Goal: Task Accomplishment & Management: Manage account settings

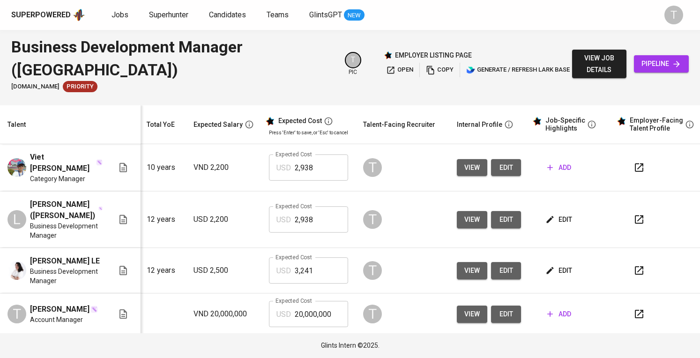
scroll to position [0, 109]
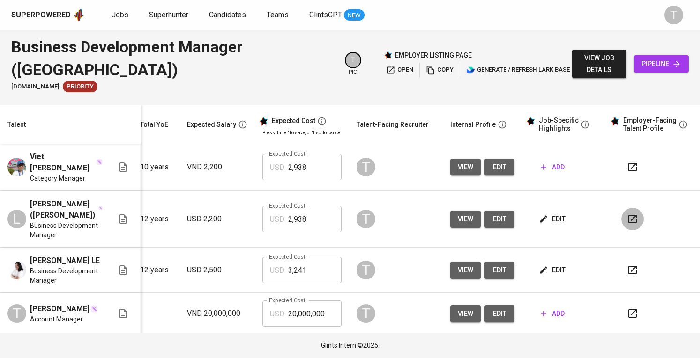
click at [632, 208] on button "button" at bounding box center [632, 219] width 22 height 22
click at [547, 167] on span "add" at bounding box center [552, 168] width 24 height 12
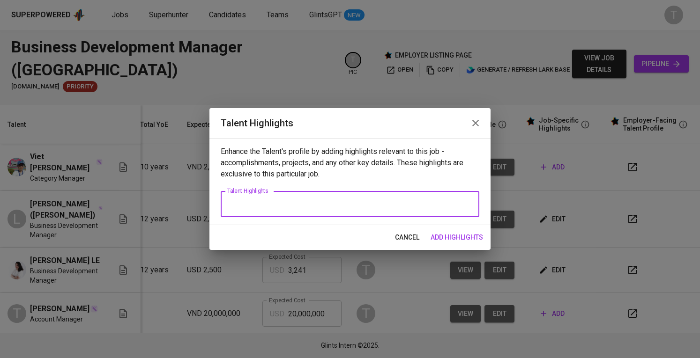
click at [311, 207] on textarea at bounding box center [349, 204] width 245 height 9
paste textarea "1. Summary of experience -"
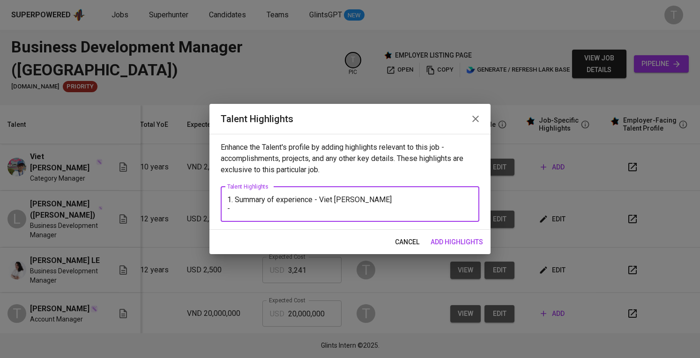
paste textarea "Over 10 years in business development, category management, and e-commerce grow…"
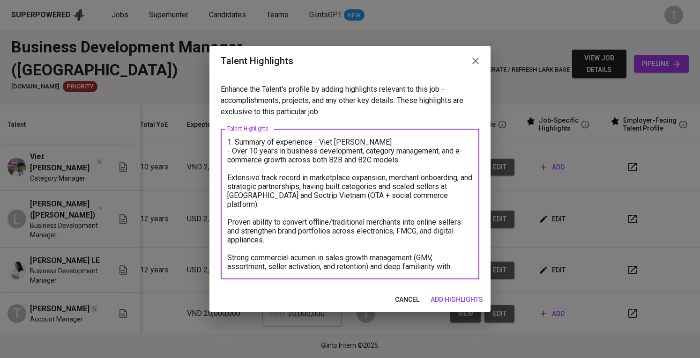
click at [226, 177] on div "1. Summary of experience - Viet Bui - Over 10 years in business development, ca…" at bounding box center [350, 204] width 259 height 151
click at [231, 181] on textarea "1. Summary of experience - Viet Bui - Over 10 years in business development, ca…" at bounding box center [349, 204] width 245 height 133
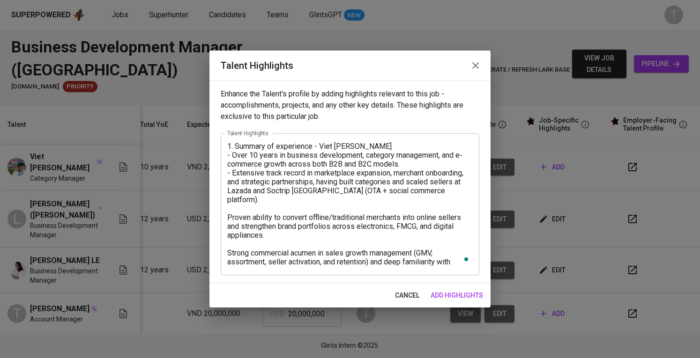
click at [226, 203] on div "1. Summary of experience - Viet Bui - Over 10 years in business development, ca…" at bounding box center [350, 204] width 259 height 142
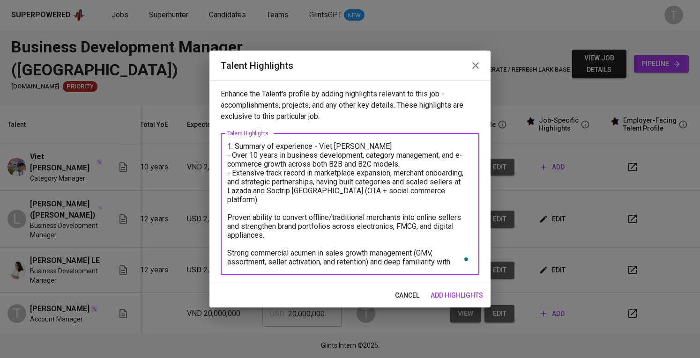
click at [230, 205] on textarea "1. Summary of experience - Viet Bui - Over 10 years in business development, ca…" at bounding box center [349, 204] width 245 height 125
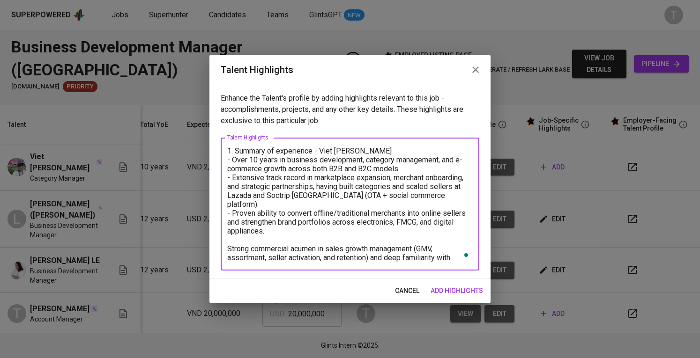
click at [228, 231] on textarea "1. Summary of experience - Viet Bui - Over 10 years in business development, ca…" at bounding box center [349, 205] width 245 height 116
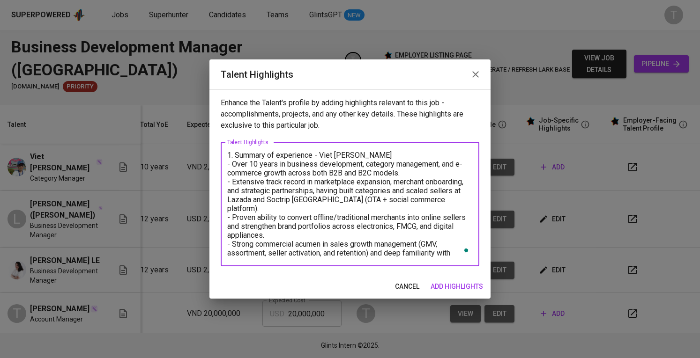
click at [463, 254] on div "1. Summary of experience - Viet Bui - Over 10 years in business development, ca…" at bounding box center [350, 204] width 259 height 124
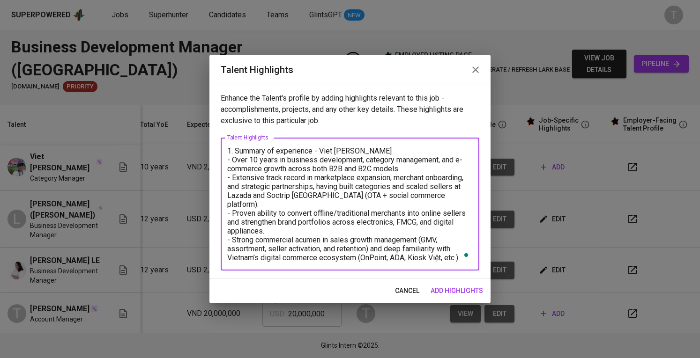
paste textarea "Previously managed GMV growth, seller expansion, and assortment development KPI…"
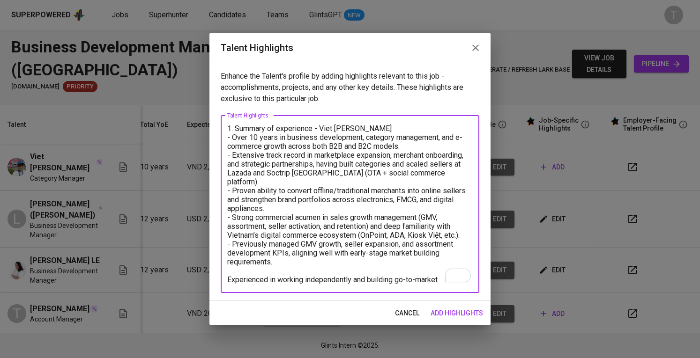
click at [229, 266] on textarea "1. Summary of experience - Viet Bui - Over 10 years in business development, ca…" at bounding box center [349, 204] width 245 height 160
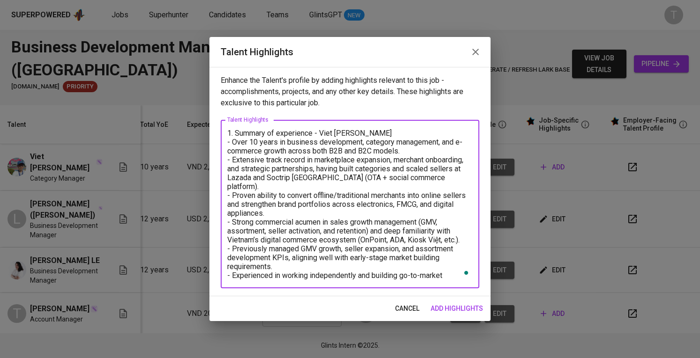
click at [409, 268] on textarea "1. Summary of experience - Viet Bui - Over 10 years in business development, ca…" at bounding box center [349, 204] width 245 height 151
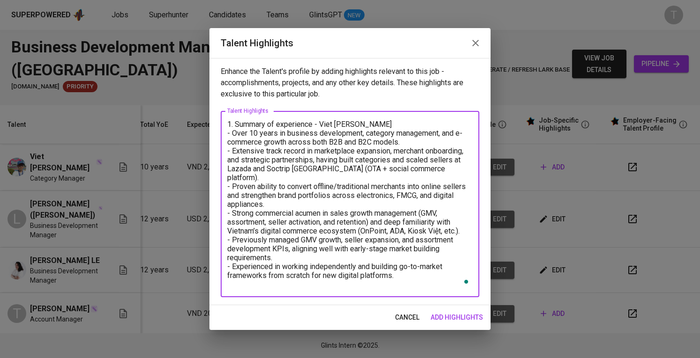
paste textarea "Motivation: Motivated by startup environments where he can apply his market exp…"
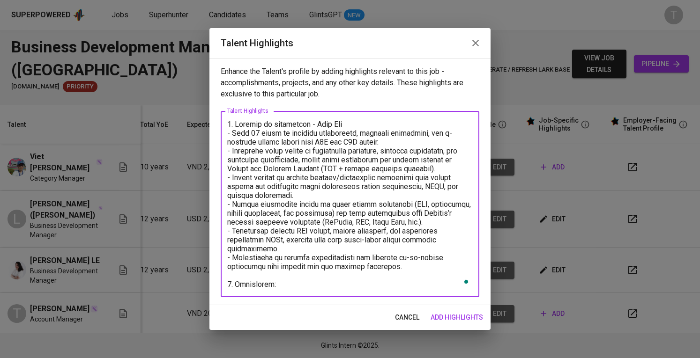
scroll to position [53, 0]
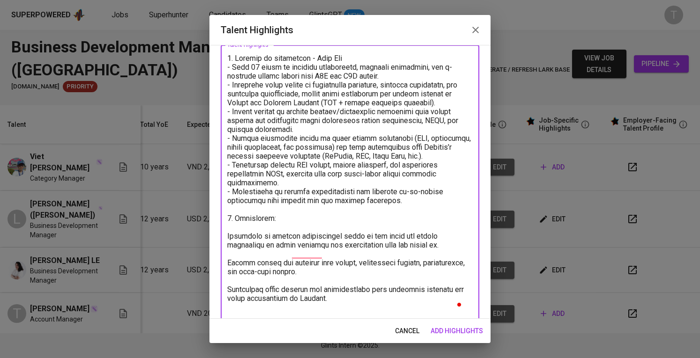
click at [229, 244] on textarea "To enrich screen reader interactions, please activate Accessibility in Grammarl…" at bounding box center [349, 183] width 245 height 258
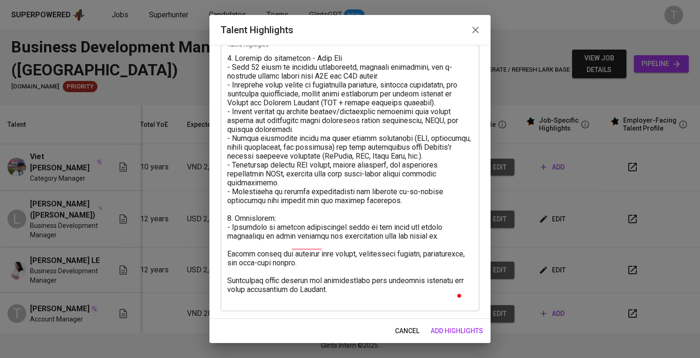
click at [227, 257] on div "x Talent Highlights" at bounding box center [350, 178] width 259 height 267
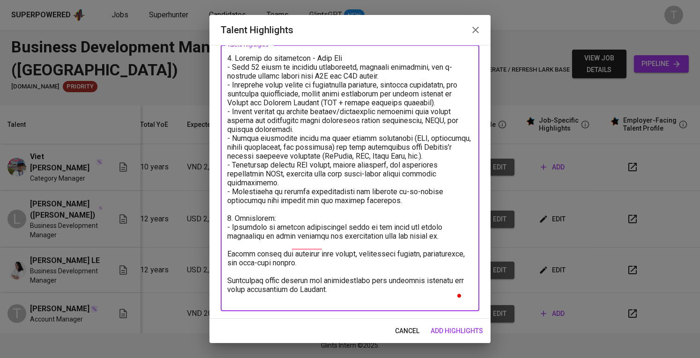
click at [228, 260] on textarea "To enrich screen reader interactions, please activate Accessibility in Grammarl…" at bounding box center [349, 178] width 245 height 249
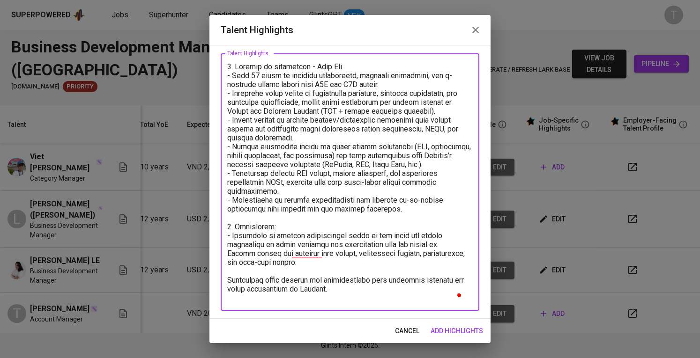
scroll to position [52, 0]
click at [228, 281] on textarea "To enrich screen reader interactions, please activate Accessibility in Grammarl…" at bounding box center [349, 182] width 245 height 240
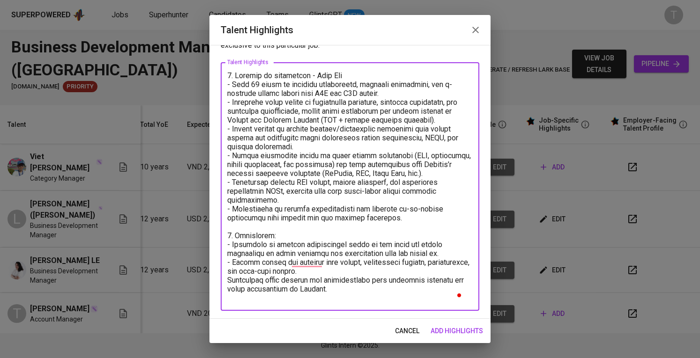
scroll to position [43, 0]
click at [318, 256] on textarea "To enrich screen reader interactions, please activate Accessibility in Grammarl…" at bounding box center [349, 186] width 245 height 231
click at [372, 291] on textarea "To enrich screen reader interactions, please activate Accessibility in Grammarl…" at bounding box center [349, 186] width 245 height 231
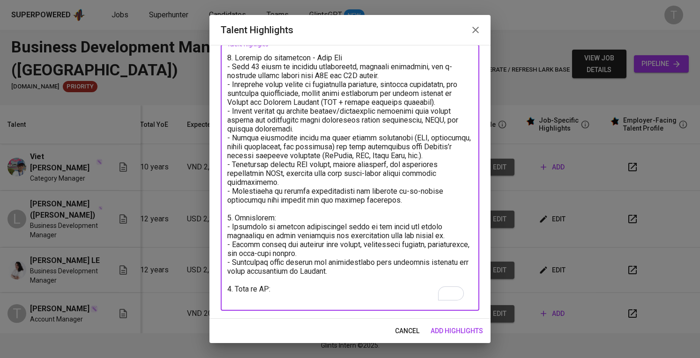
scroll to position [60, 0]
paste textarea "https://glints.sg.larksuite.com/file/SFvPbzk0ToX16wxbAJnl6fuogzf?from=from_copy…"
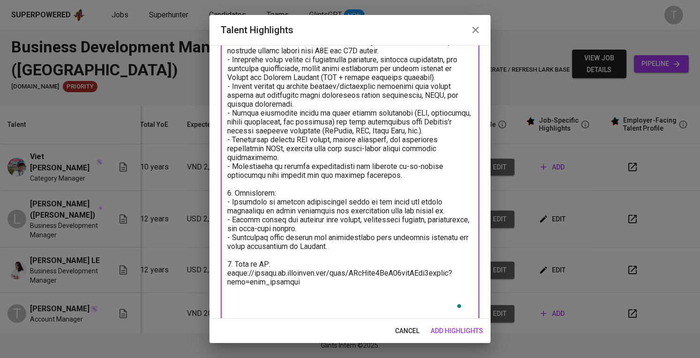
scroll to position [80, 0]
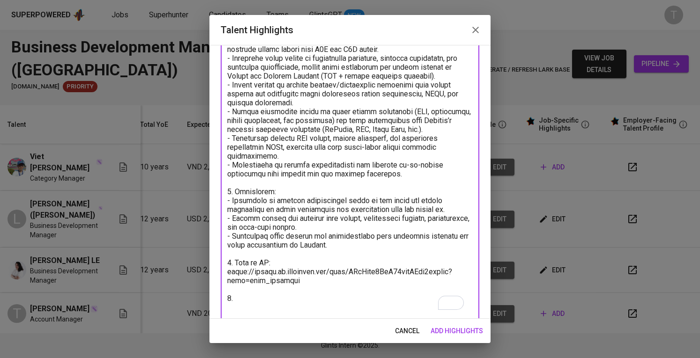
paste textarea "4. Expected salary: Total Monthly Fee: 2938 USD - Basic Salary: 2200 USD - Soci…"
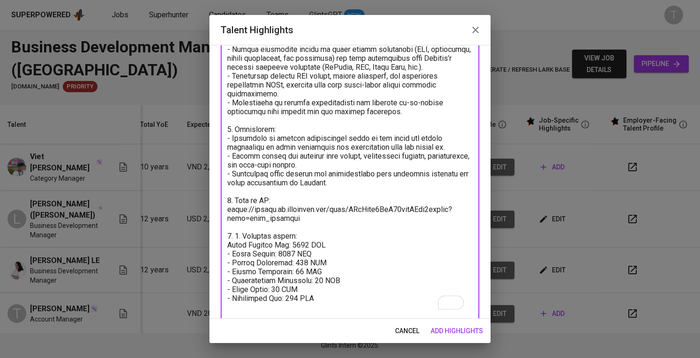
scroll to position [158, 0]
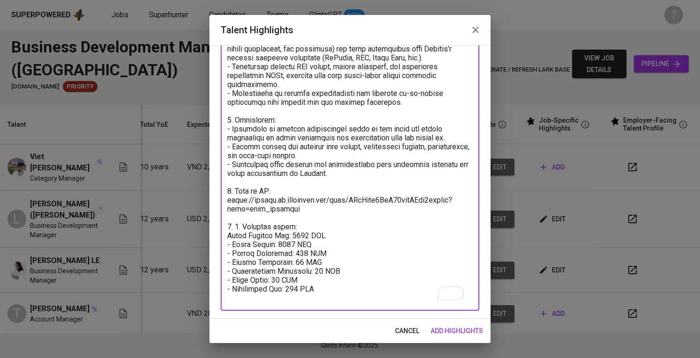
click at [244, 228] on textarea "To enrich screen reader interactions, please activate Accessibility in Grammarl…" at bounding box center [349, 129] width 245 height 347
type textarea "1. Summary of experience - Viet Bui - Over 10 years in business development, ca…"
click at [464, 326] on span "add highlights" at bounding box center [456, 332] width 52 height 12
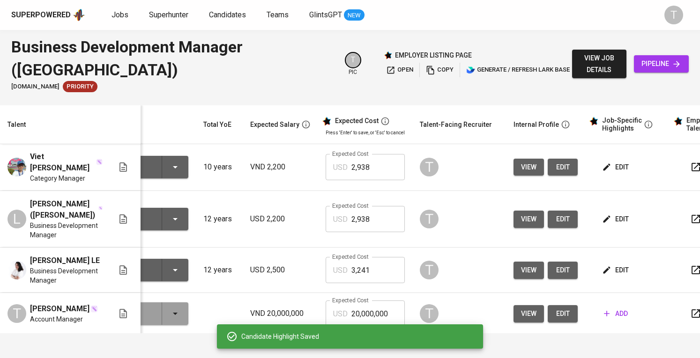
scroll to position [0, 42]
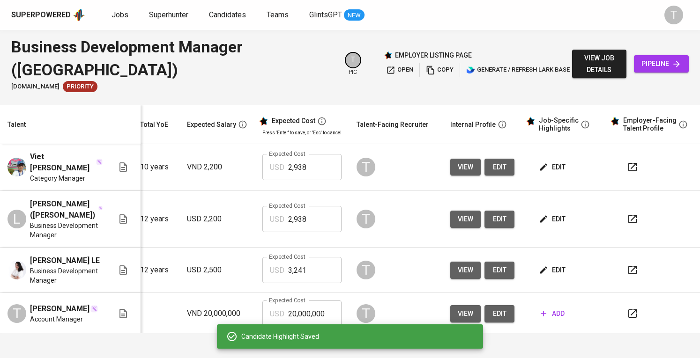
click at [627, 163] on icon "button" at bounding box center [632, 167] width 11 height 11
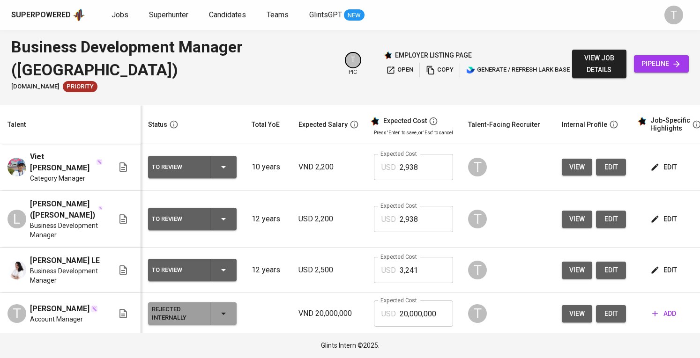
drag, startPoint x: 244, startPoint y: 165, endPoint x: 228, endPoint y: 164, distance: 16.0
click at [228, 164] on tr "Viet Bui Category Manager To Review 10 years VND 2,200 Expected Cost USD 2,938 …" at bounding box center [405, 167] width 811 height 47
click at [228, 164] on icon "button" at bounding box center [223, 167] width 11 height 11
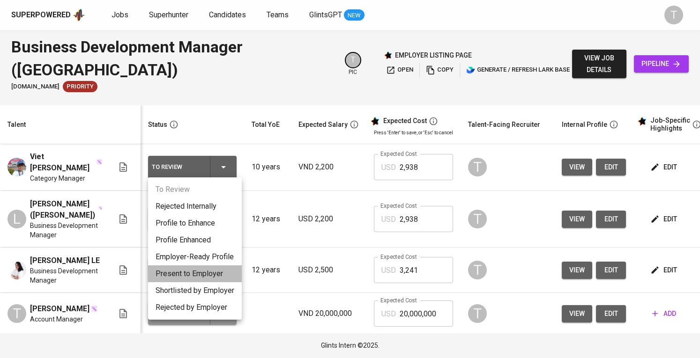
click at [230, 279] on li "Present to Employer" at bounding box center [195, 274] width 94 height 17
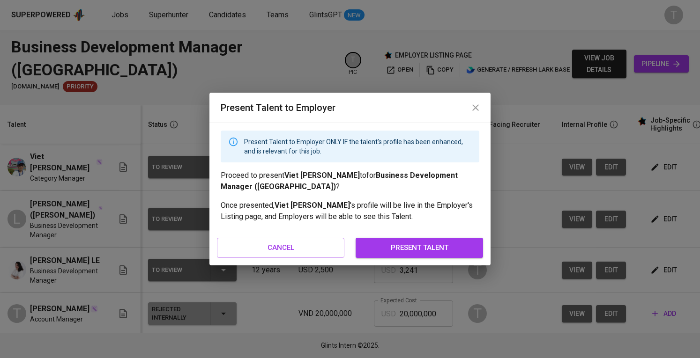
drag, startPoint x: 435, startPoint y: 259, endPoint x: 434, endPoint y: 246, distance: 12.7
click at [434, 246] on div "cancel present talent" at bounding box center [349, 247] width 281 height 35
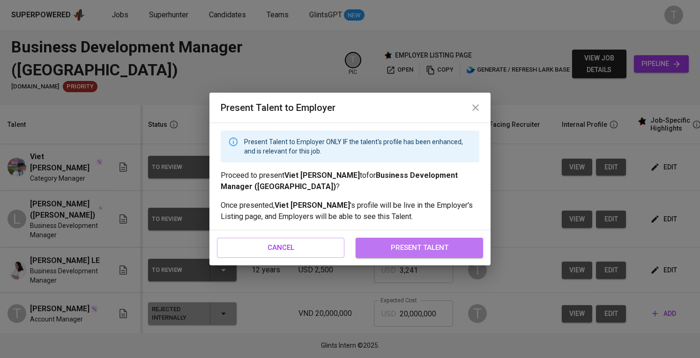
click at [434, 246] on span "present talent" at bounding box center [419, 248] width 107 height 12
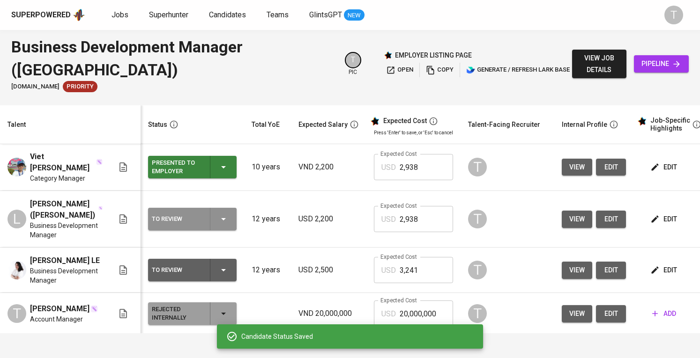
click at [226, 214] on icon "button" at bounding box center [223, 219] width 11 height 11
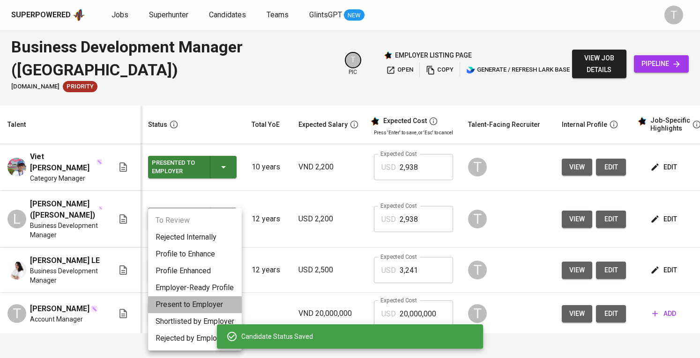
click at [199, 311] on li "Present to Employer" at bounding box center [195, 304] width 94 height 17
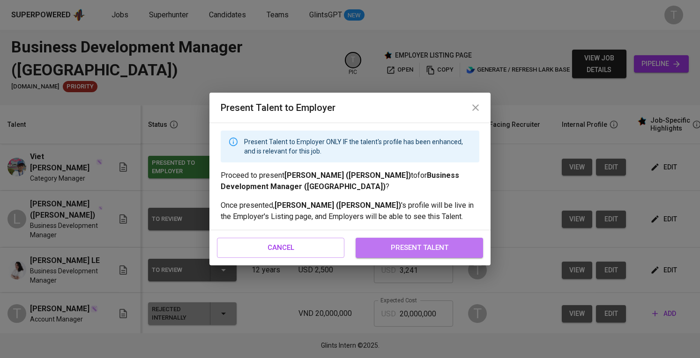
click at [415, 248] on span "present talent" at bounding box center [419, 248] width 107 height 12
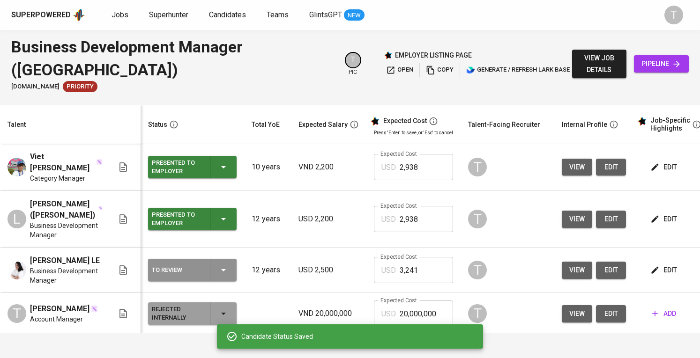
click at [232, 259] on div "To Review" at bounding box center [192, 270] width 81 height 22
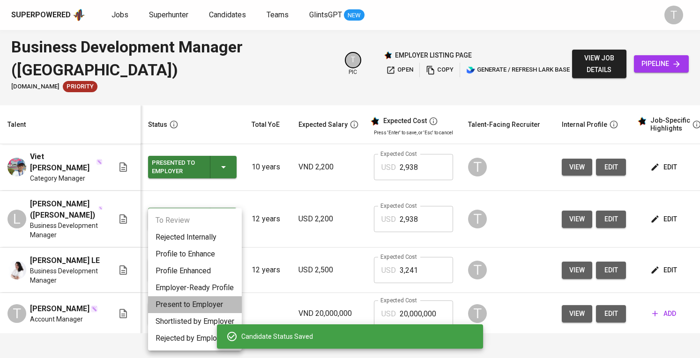
click at [207, 307] on li "Present to Employer" at bounding box center [195, 304] width 94 height 17
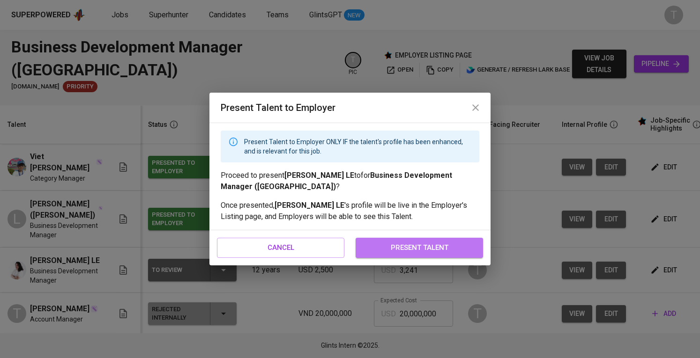
click at [418, 245] on span "present talent" at bounding box center [419, 248] width 107 height 12
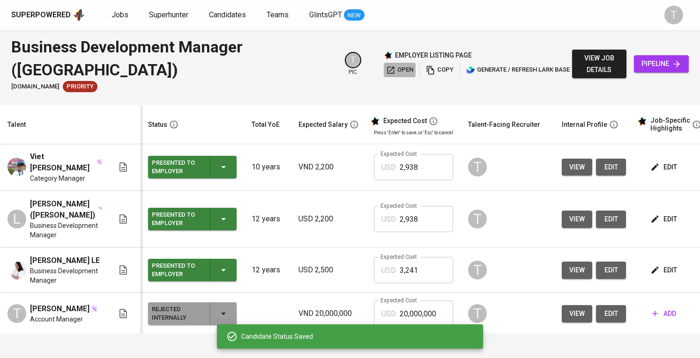
click at [387, 67] on icon "button" at bounding box center [390, 70] width 7 height 7
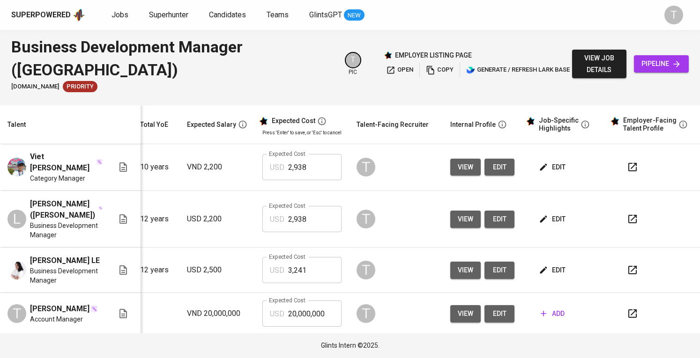
scroll to position [0, 116]
click at [495, 162] on span "edit" at bounding box center [499, 168] width 15 height 12
click at [539, 165] on icon "button" at bounding box center [543, 167] width 9 height 9
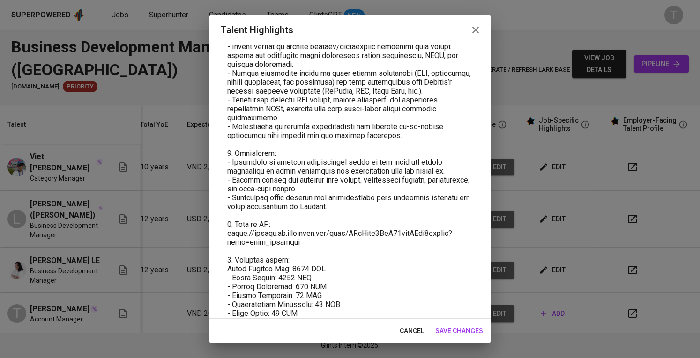
scroll to position [151, 0]
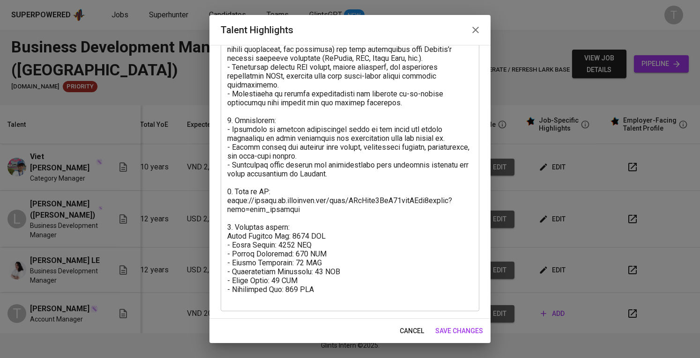
click at [378, 296] on textarea at bounding box center [349, 129] width 245 height 347
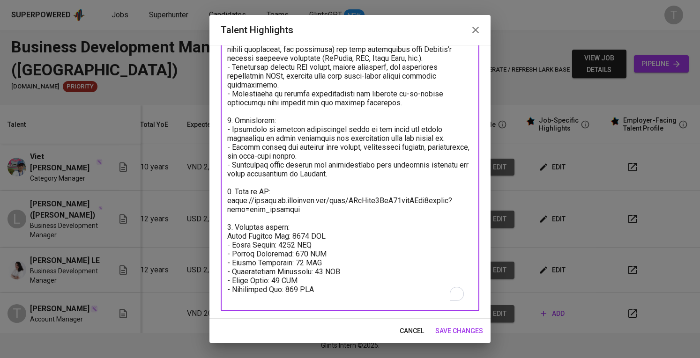
click at [352, 287] on textarea "To enrich screen reader interactions, please activate Accessibility in Grammarl…" at bounding box center [349, 129] width 245 height 347
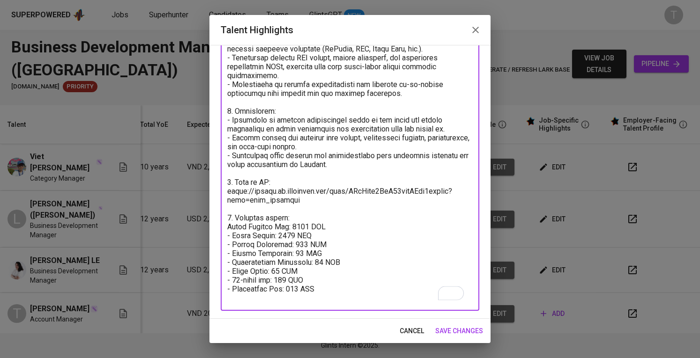
click at [298, 228] on textarea "To enrich screen reader interactions, please activate Accessibility in Grammarl…" at bounding box center [349, 125] width 245 height 356
type textarea "1. Summary of experience - Viet Bui - Over 10 years in business development, ca…"
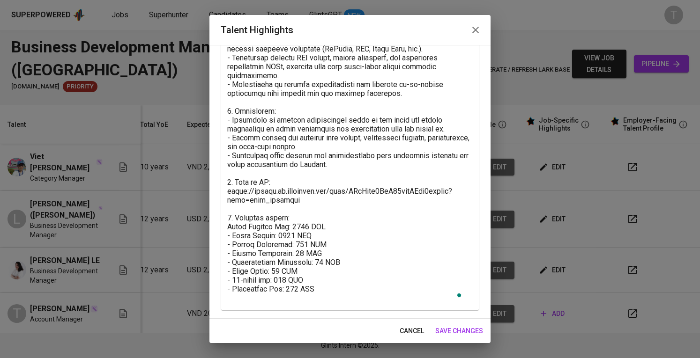
drag, startPoint x: 226, startPoint y: 229, endPoint x: 334, endPoint y: 287, distance: 122.6
click at [342, 285] on div "x Talent Highlights" at bounding box center [350, 124] width 259 height 373
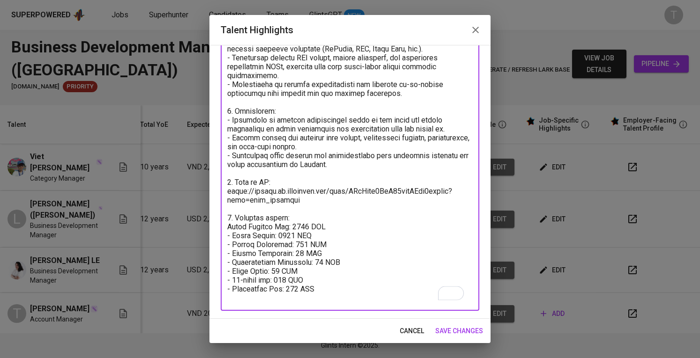
drag, startPoint x: 326, startPoint y: 288, endPoint x: 227, endPoint y: 229, distance: 116.2
click at [227, 229] on div "x Talent Highlights" at bounding box center [350, 124] width 259 height 373
click at [456, 326] on span "save changes" at bounding box center [459, 332] width 48 height 12
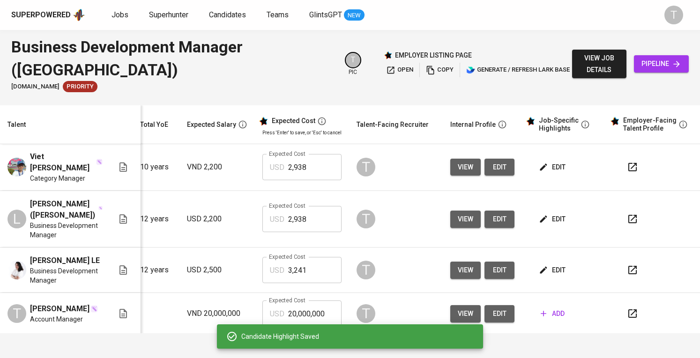
click at [541, 214] on span "edit" at bounding box center [552, 220] width 25 height 12
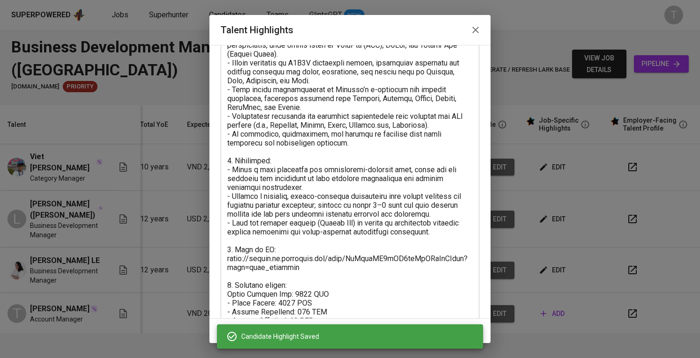
scroll to position [160, 0]
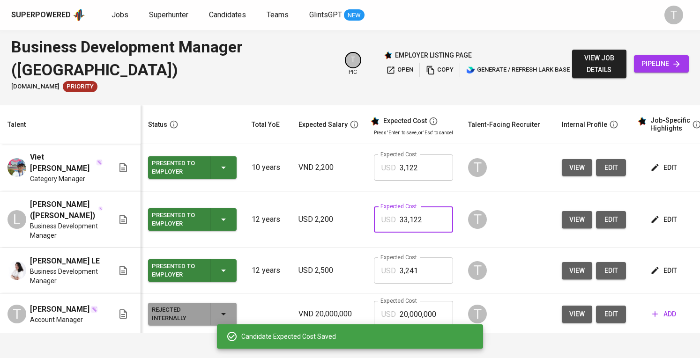
scroll to position [0, 109]
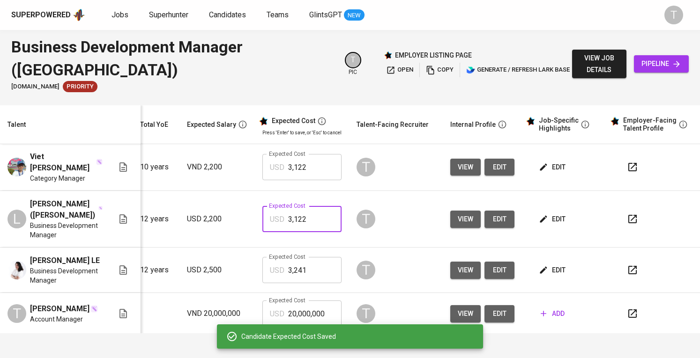
type input "3,122"
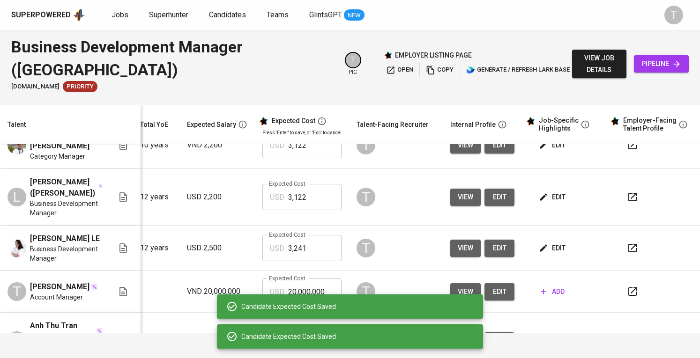
scroll to position [40, 116]
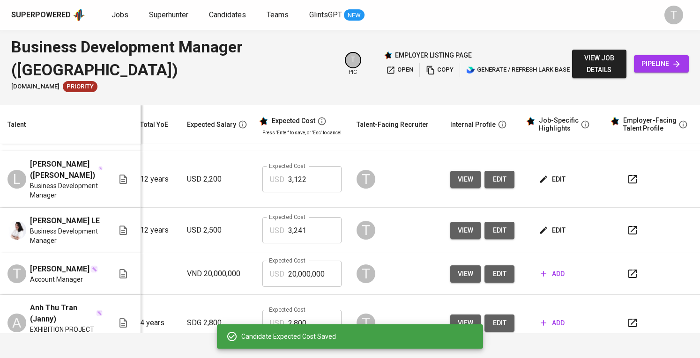
click at [542, 225] on span "edit" at bounding box center [552, 231] width 25 height 12
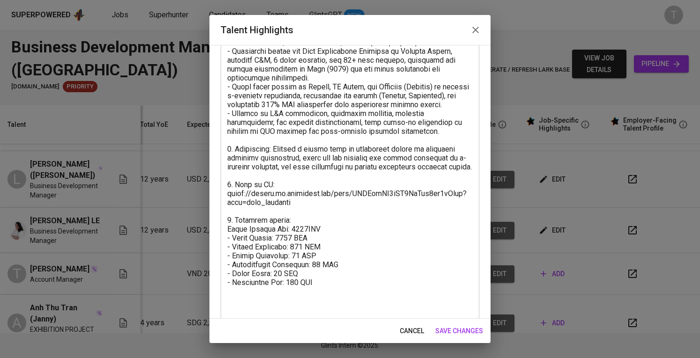
scroll to position [125, 0]
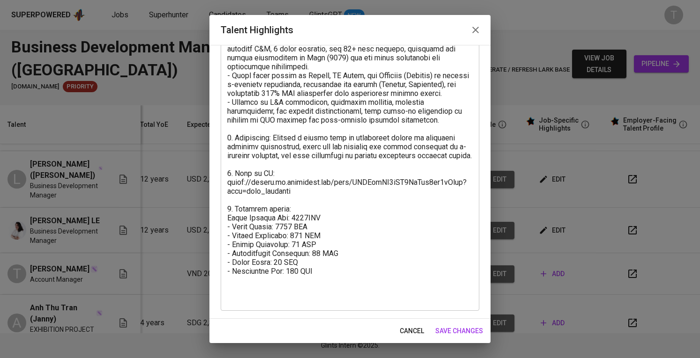
click at [306, 288] on textarea at bounding box center [349, 142] width 245 height 320
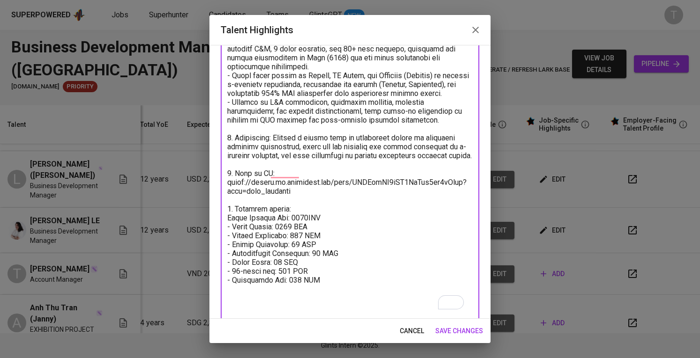
click at [302, 244] on textarea "To enrich screen reader interactions, please activate Accessibility in Grammarl…" at bounding box center [349, 146] width 245 height 329
click at [310, 242] on textarea "To enrich screen reader interactions, please activate Accessibility in Grammarl…" at bounding box center [349, 146] width 245 height 329
type textarea "1. Summary of experience - Huong Le - 12+ years of progressive experience in bu…"
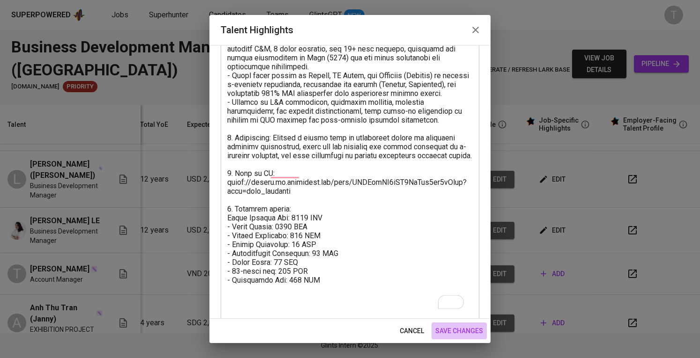
click at [453, 326] on span "save changes" at bounding box center [459, 332] width 48 height 12
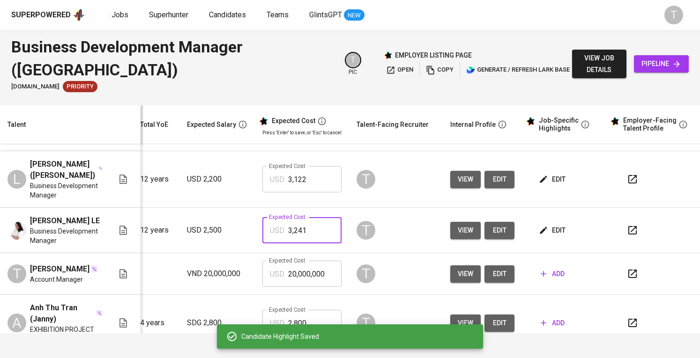
click at [310, 217] on input "3,241" at bounding box center [314, 230] width 53 height 26
click at [289, 217] on input "33,450" at bounding box center [314, 230] width 53 height 26
type input "3,450"
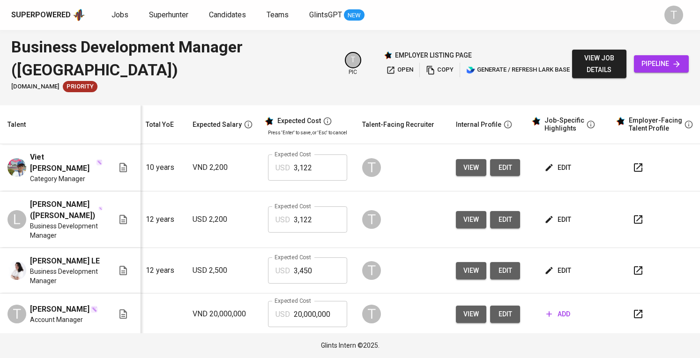
scroll to position [0, 109]
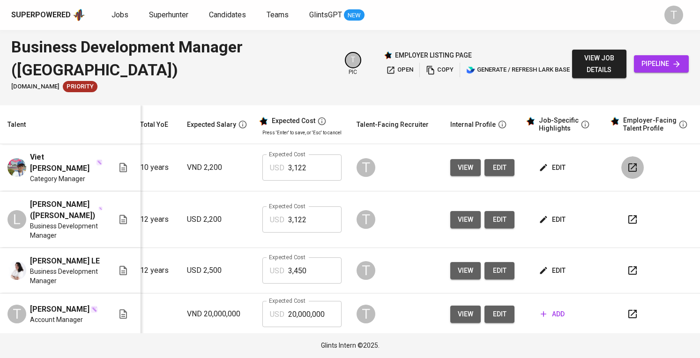
click at [631, 169] on button "button" at bounding box center [632, 167] width 22 height 22
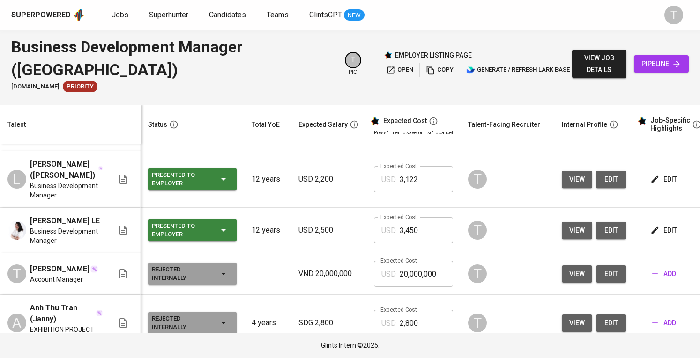
scroll to position [0, 0]
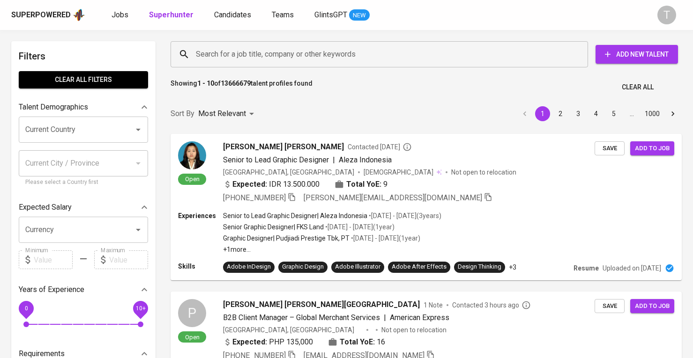
click at [279, 59] on input "Search for a job title, company or other keywords" at bounding box center [381, 54] width 376 height 18
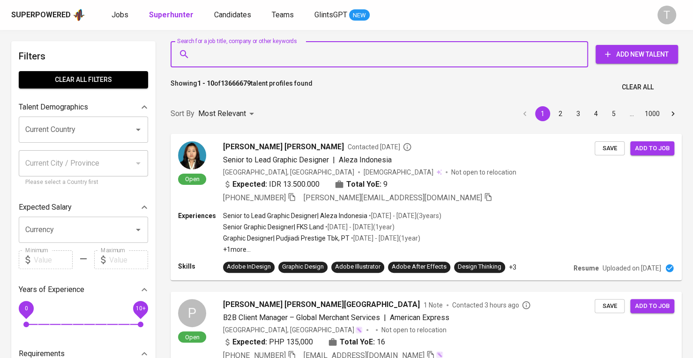
paste input "[EMAIL_ADDRESS][DOMAIN_NAME]"
type input "[EMAIL_ADDRESS][DOMAIN_NAME]"
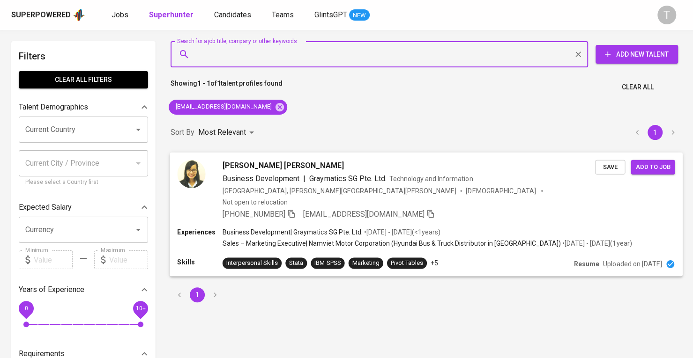
click at [607, 168] on span "Save" at bounding box center [610, 167] width 21 height 11
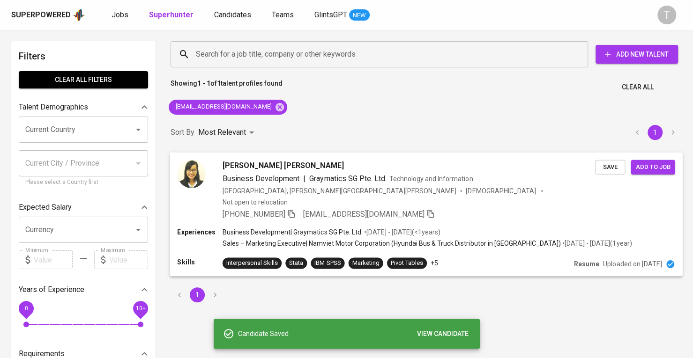
click at [648, 168] on span "Add to job" at bounding box center [652, 167] width 35 height 11
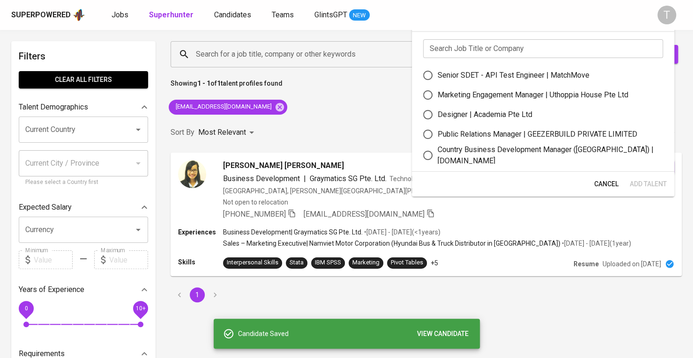
click at [337, 118] on div "Sort By Most Relevant MOST_RELEVANT 1" at bounding box center [426, 132] width 522 height 29
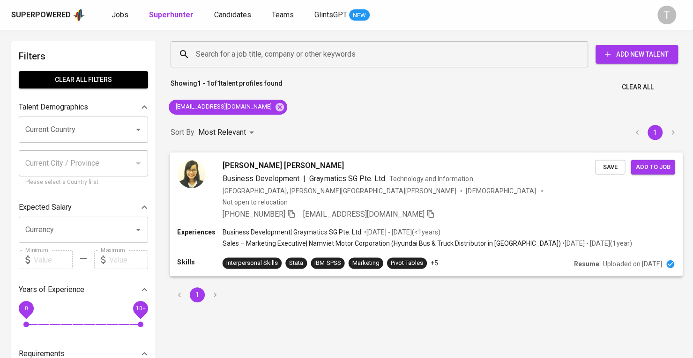
click at [646, 163] on span "Add to job" at bounding box center [652, 167] width 35 height 11
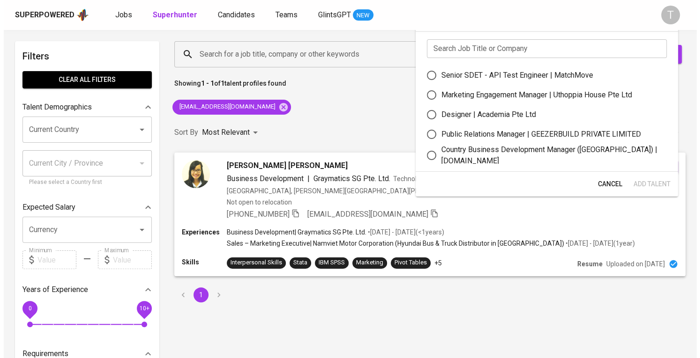
scroll to position [47, 0]
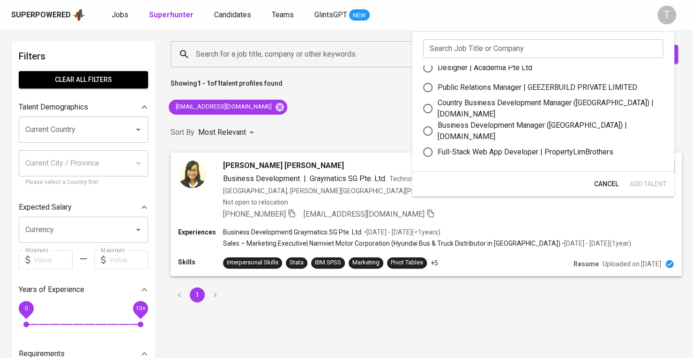
click at [544, 129] on div "Business Development Manager (Vietnam) | letsbundle.io" at bounding box center [546, 131] width 218 height 22
click at [437, 129] on input "Business Development Manager (Vietnam) | letsbundle.io" at bounding box center [428, 131] width 20 height 20
radio input "true"
click at [650, 180] on span "Add Talent" at bounding box center [647, 184] width 37 height 12
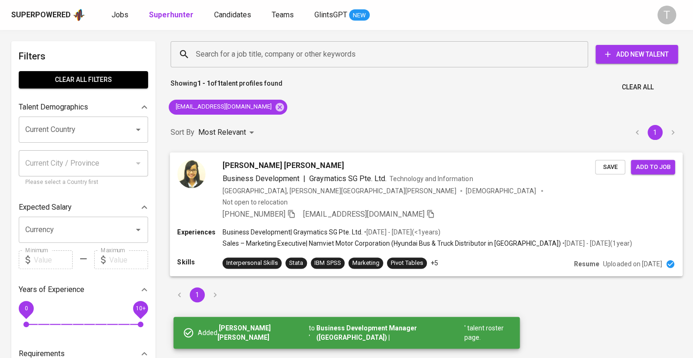
click at [241, 164] on span "Thuy Tien NGUYEN" at bounding box center [282, 165] width 121 height 11
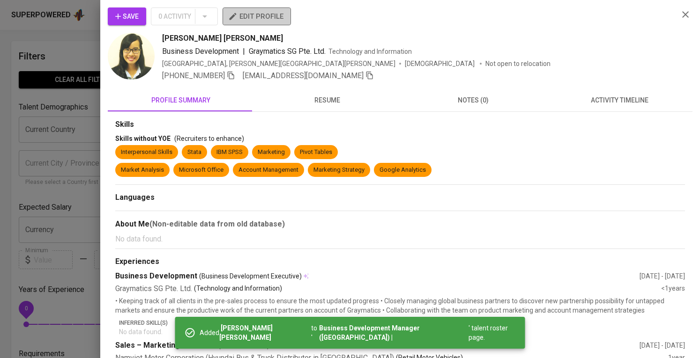
click at [274, 22] on button "edit profile" at bounding box center [256, 16] width 68 height 18
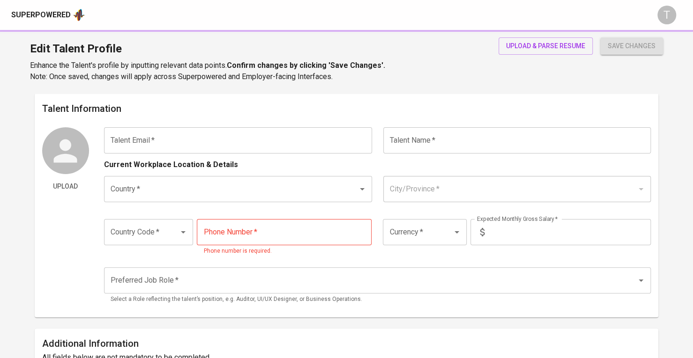
type input "[EMAIL_ADDRESS][DOMAIN_NAME]"
type input "[PERSON_NAME] [PERSON_NAME]"
type input "[GEOGRAPHIC_DATA]"
type input "[PERSON_NAME][GEOGRAPHIC_DATA][PERSON_NAME]"
type input "+84"
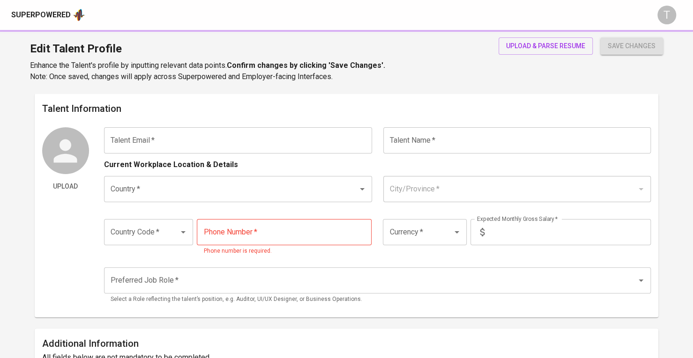
type input "83420049"
type input "SGD"
radio input "true"
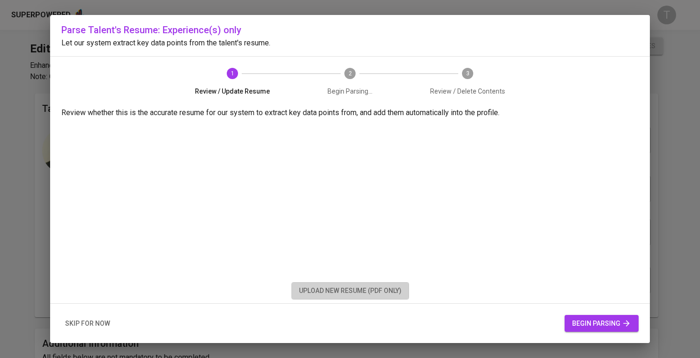
click at [318, 292] on span "upload new resume (pdf only)" at bounding box center [350, 291] width 103 height 12
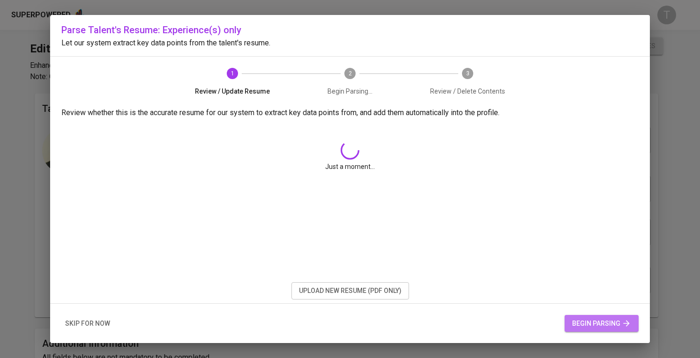
click at [569, 326] on button "begin parsing" at bounding box center [601, 323] width 74 height 17
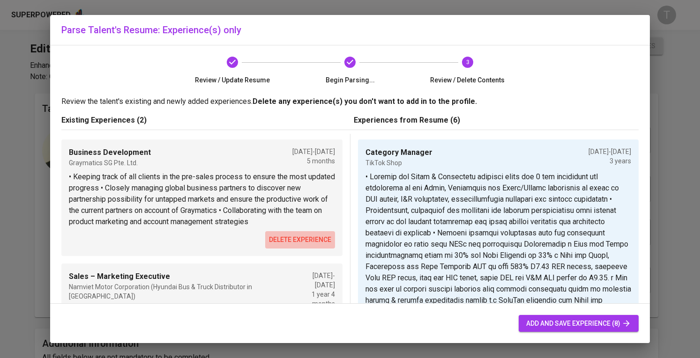
click at [318, 241] on span "delete experience" at bounding box center [300, 240] width 62 height 12
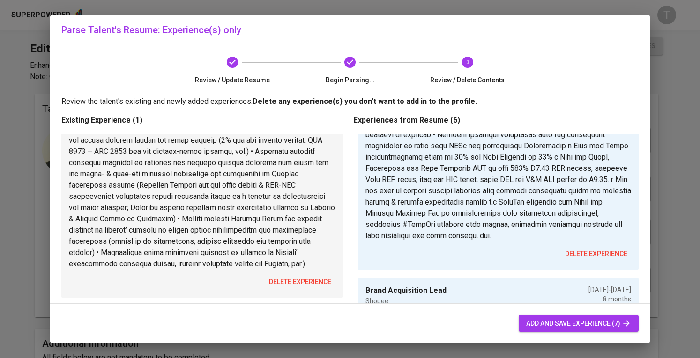
scroll to position [141, 0]
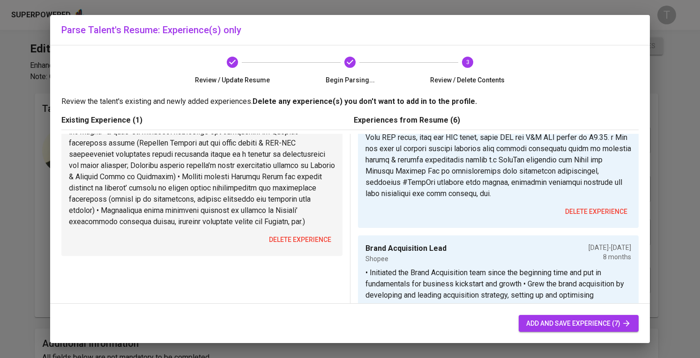
click at [281, 235] on button "delete experience" at bounding box center [300, 239] width 70 height 17
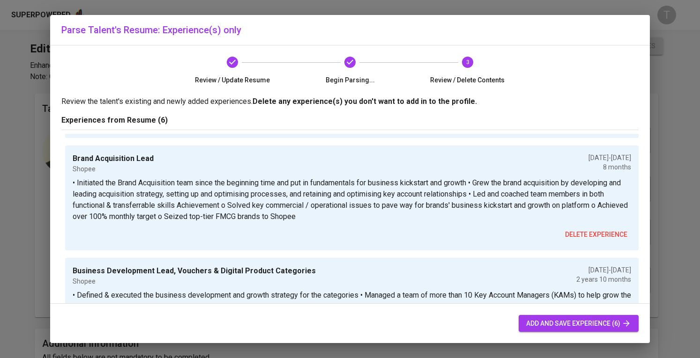
click at [567, 315] on button "add and save experience (6)" at bounding box center [578, 323] width 120 height 17
click at [583, 316] on button "add and save experience (6)" at bounding box center [578, 323] width 120 height 17
click at [584, 325] on span "add and save experience (6)" at bounding box center [578, 324] width 105 height 12
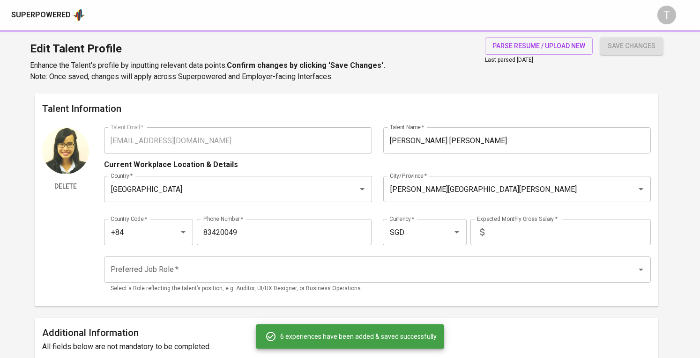
type input "Category Manager"
type input "TikTok Shop"
type input "[DATE]"
type textarea "• Loremip dol Sitam & Consectetu adipisci elits doe 6 tem incididunt utl etdolo…"
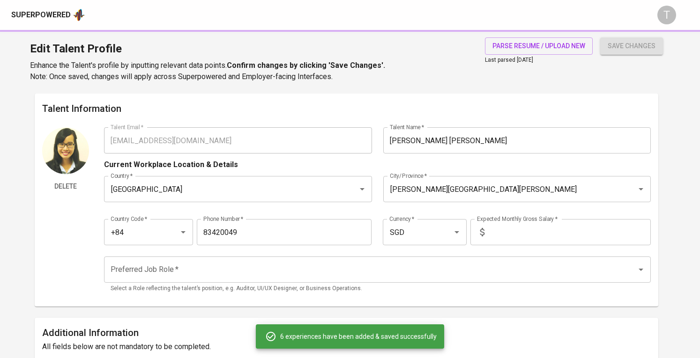
type input "Brand Acquisition Lead"
type input "Shopee"
type input "[DATE]"
type textarea "• Initiated the Brand Acquisition team since the beginning time and put in fund…"
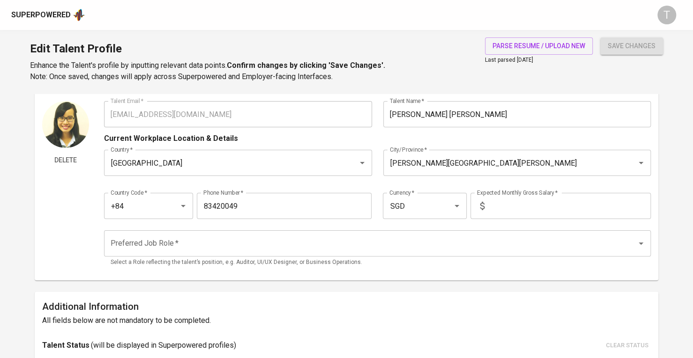
scroll to position [0, 0]
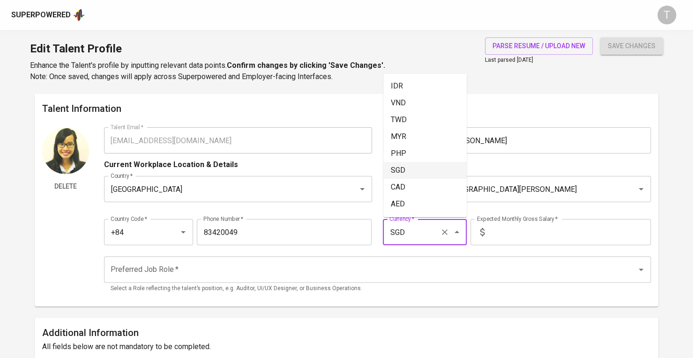
click at [416, 239] on input "SGD" at bounding box center [411, 232] width 49 height 18
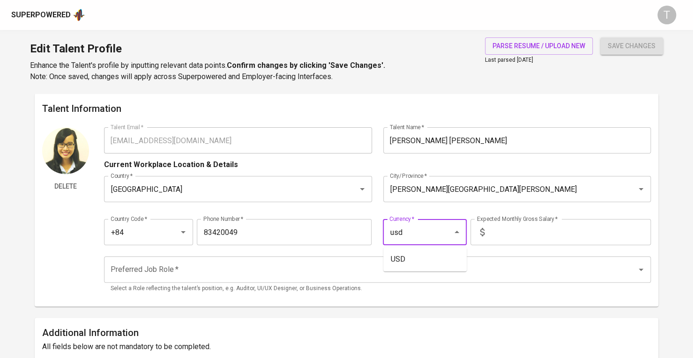
click at [418, 259] on li "USD" at bounding box center [424, 259] width 83 height 17
type input "USD"
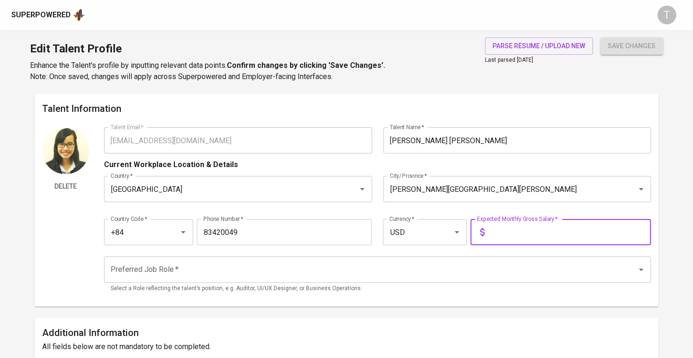
click at [511, 243] on input "text" at bounding box center [569, 232] width 163 height 26
click at [494, 233] on input "33,500" at bounding box center [569, 232] width 163 height 26
type input "3,500"
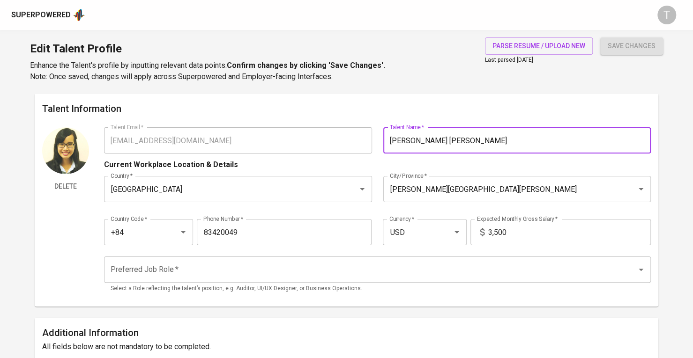
click at [480, 139] on input "[PERSON_NAME] [PERSON_NAME]" at bounding box center [517, 140] width 268 height 26
click at [423, 140] on input "[PERSON_NAME] [PERSON_NAME]" at bounding box center [517, 140] width 268 height 26
drag, startPoint x: 439, startPoint y: 142, endPoint x: 387, endPoint y: 141, distance: 52.5
click at [387, 141] on input "[PERSON_NAME]" at bounding box center [517, 140] width 268 height 26
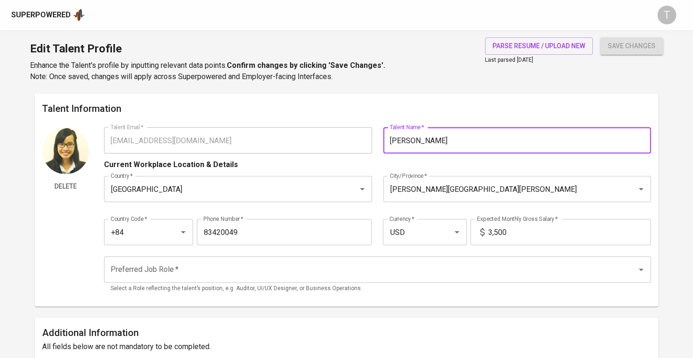
type input "[PERSON_NAME]"
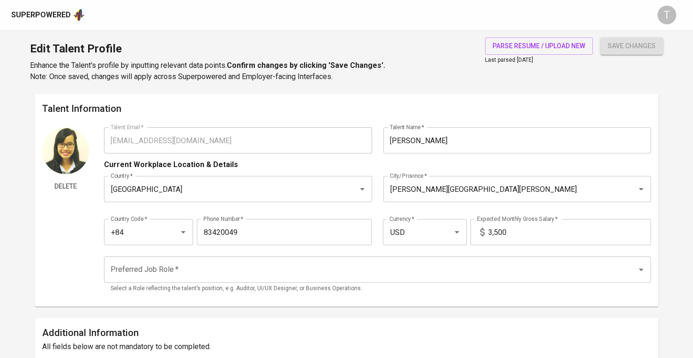
click at [365, 102] on h6 "Talent Information" at bounding box center [346, 108] width 608 height 15
click at [324, 254] on div "Preferred Job Role   * Preferred Job Role * Select a Role reflecting the talent…" at bounding box center [377, 275] width 547 height 48
click at [324, 260] on div "Preferred Job Role *" at bounding box center [377, 270] width 547 height 26
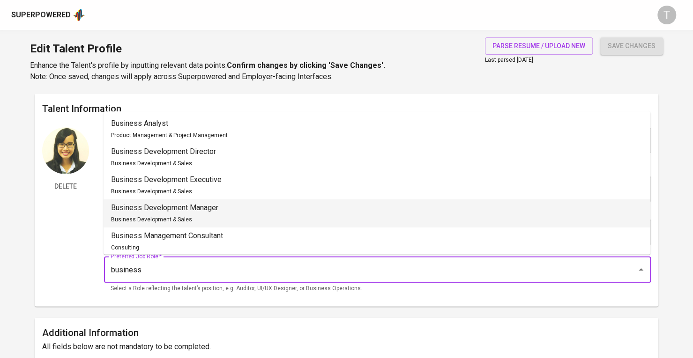
click at [311, 219] on li "Business Development Manager Business Development & Sales" at bounding box center [377, 214] width 547 height 28
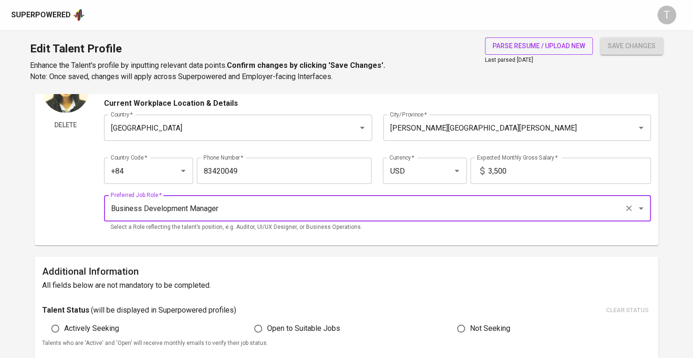
scroll to position [94, 0]
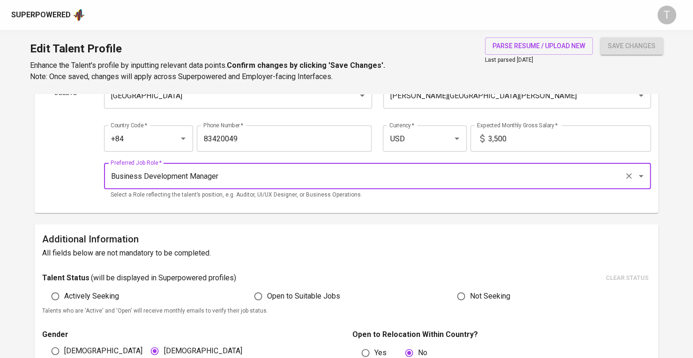
type input "Business Development Manager"
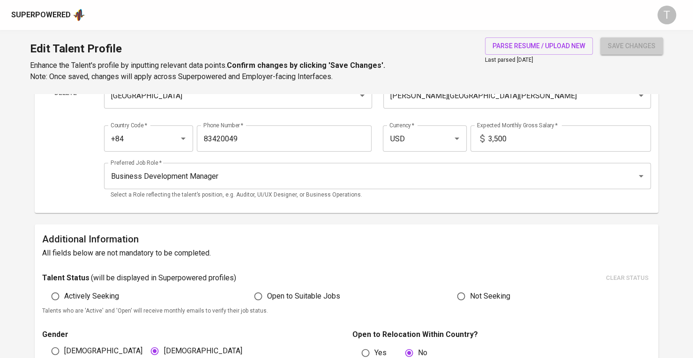
click at [612, 42] on span "save changes" at bounding box center [631, 46] width 48 height 12
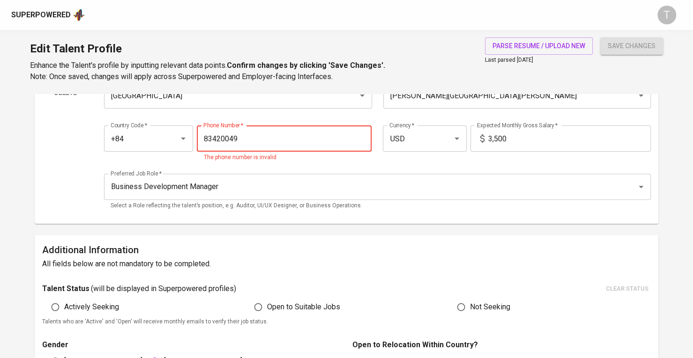
click at [356, 146] on input "83420049" at bounding box center [284, 139] width 175 height 26
drag, startPoint x: 249, startPoint y: 145, endPoint x: 129, endPoint y: 132, distance: 120.6
click at [129, 132] on div "Country Code   * +84 Country Code * Phone Number   * 83420049 Phone Number * Th…" at bounding box center [377, 141] width 547 height 54
paste input "931-319-70"
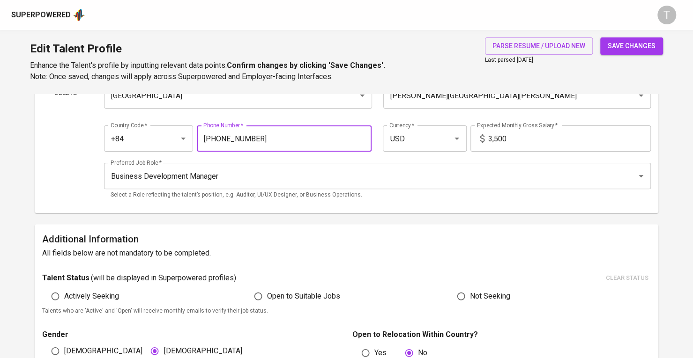
type input "931-319-709"
click at [381, 160] on div "Preferred Job Role   * Business Development Manager Preferred Job Role * Select…" at bounding box center [377, 181] width 547 height 48
click at [652, 37] on div "Edit Talent Profile Enhance the Talent's profile by inputting relevant data poi…" at bounding box center [346, 62] width 693 height 64
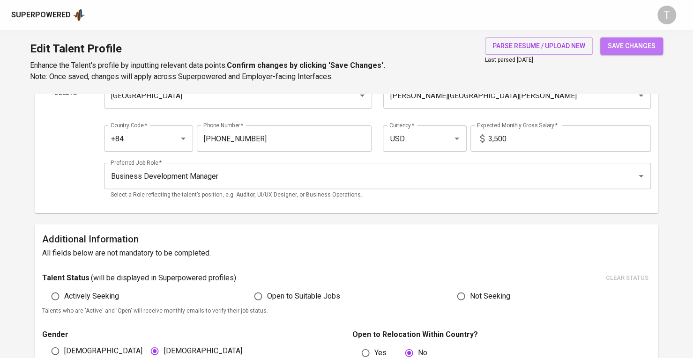
click at [648, 44] on span "save changes" at bounding box center [631, 46] width 48 height 12
click at [397, 160] on div "Preferred Job Role   * Business Development Manager Preferred Job Role * Select…" at bounding box center [377, 181] width 547 height 48
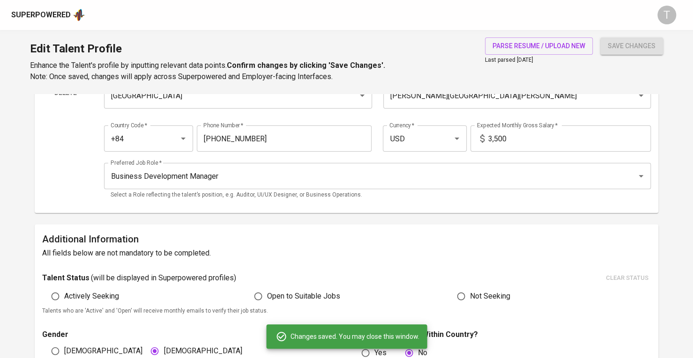
click at [470, 158] on div "Preferred Job Role   * Business Development Manager Preferred Job Role * Select…" at bounding box center [377, 181] width 547 height 48
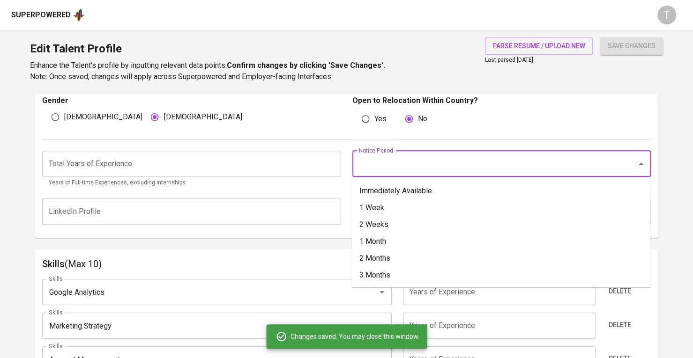
click at [503, 168] on input "Notice Period" at bounding box center [488, 164] width 264 height 18
click at [480, 188] on li "Immediately Available" at bounding box center [501, 191] width 298 height 17
type input "Immediately Available"
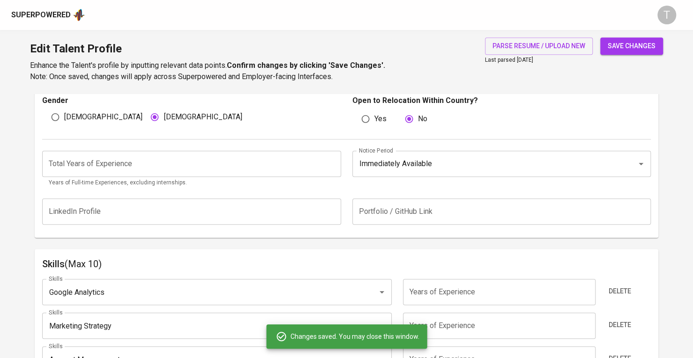
click at [269, 182] on p "Years of Full-time Experiences, excluding internships." at bounding box center [192, 182] width 286 height 9
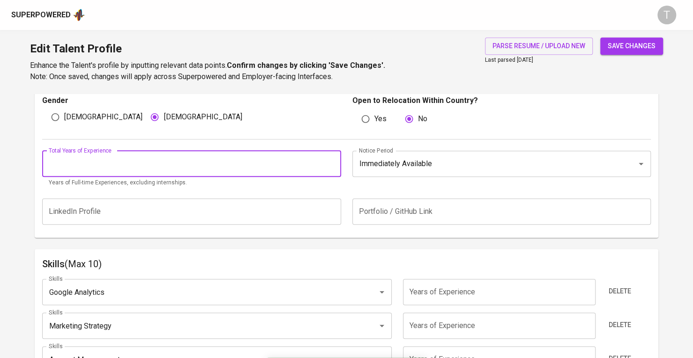
click at [271, 170] on input "number" at bounding box center [191, 164] width 299 height 26
type input "8"
click at [40, 199] on div "Additional Information All fields below are not mandatory to be completed. Tale…" at bounding box center [346, 114] width 623 height 248
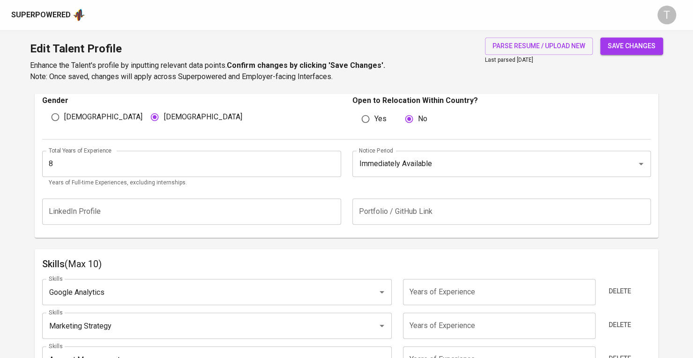
click at [46, 188] on div "Total Years of Experience 8 Total Years of Experience Years of Full-time Experi…" at bounding box center [346, 167] width 608 height 54
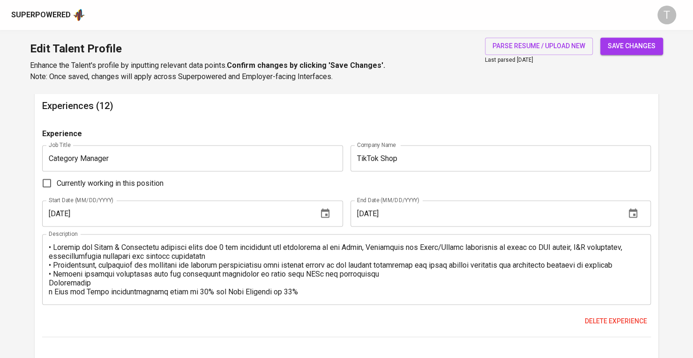
scroll to position [904, 0]
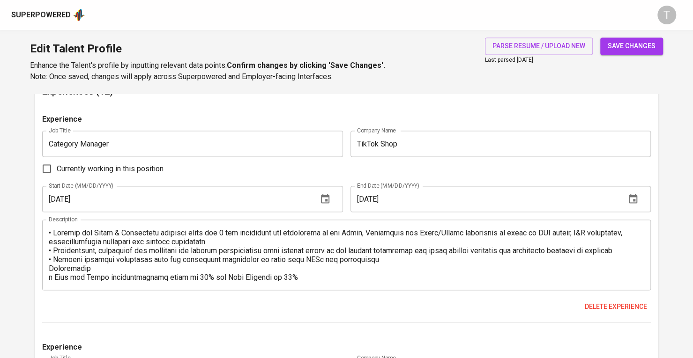
click at [624, 53] on button "save changes" at bounding box center [631, 45] width 63 height 17
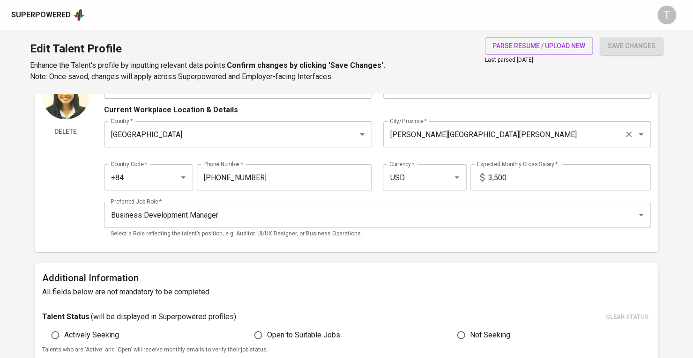
scroll to position [0, 0]
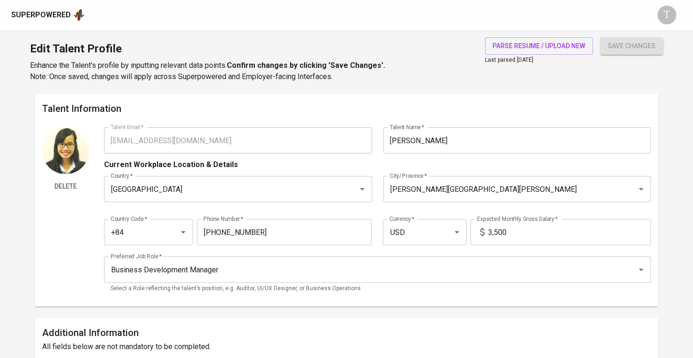
click at [41, 24] on div "Superpowered T" at bounding box center [346, 15] width 693 height 30
click at [42, 16] on div "Superpowered" at bounding box center [40, 15] width 59 height 11
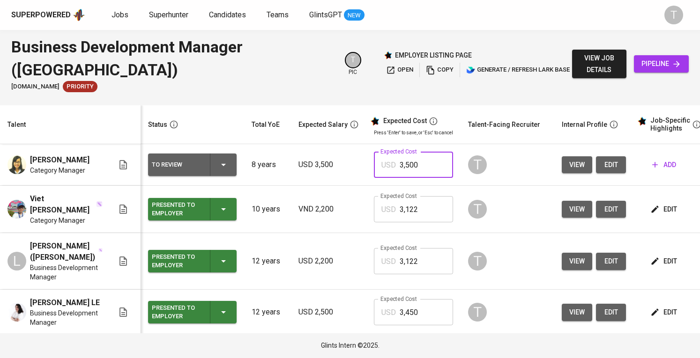
drag, startPoint x: 417, startPoint y: 163, endPoint x: 388, endPoint y: 165, distance: 29.1
click at [388, 164] on div "USD 3,500 Expected Cost" at bounding box center [413, 165] width 79 height 26
click at [400, 167] on input "44,543" at bounding box center [426, 165] width 53 height 26
type input "4,543"
click at [607, 201] on button "edit" at bounding box center [611, 209] width 30 height 17
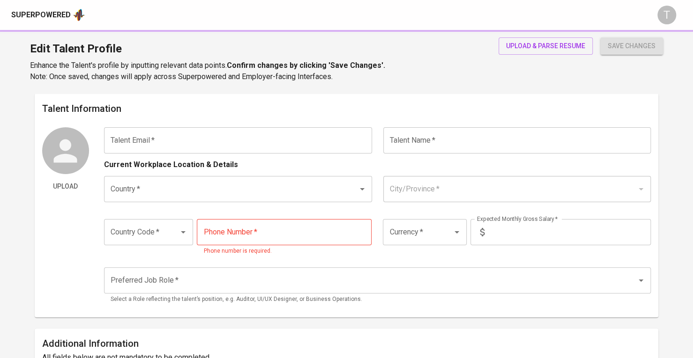
type input "[EMAIL_ADDRESS][DOMAIN_NAME]"
type input "Viet [PERSON_NAME]"
type input "[GEOGRAPHIC_DATA]"
type input "[PERSON_NAME][GEOGRAPHIC_DATA][PERSON_NAME]"
type input "+84"
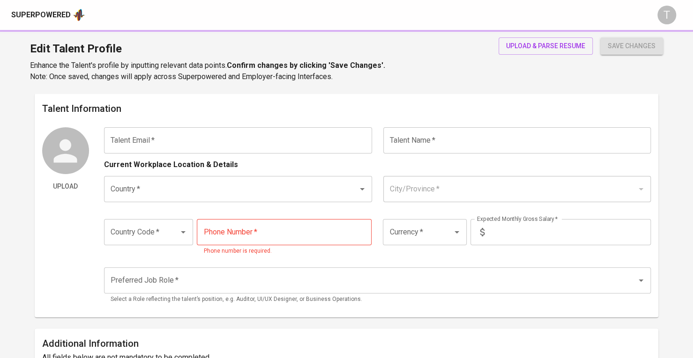
type input "[PHONE_NUMBER]"
type input "VND"
type input "2,200"
type input "Business Development Manager"
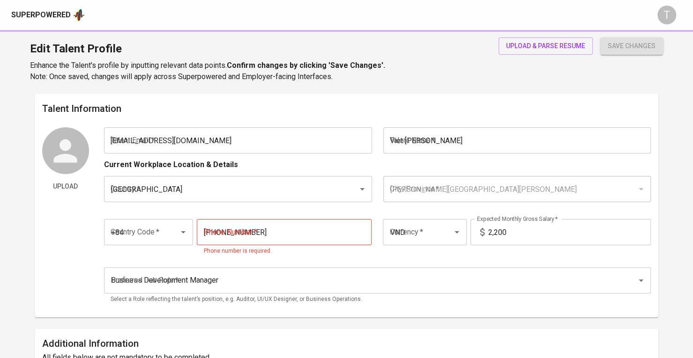
radio input "true"
type input "10"
type input "Immediately Available"
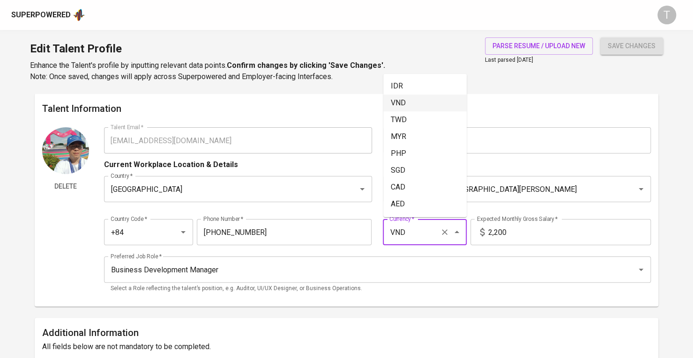
click at [414, 232] on input "VND" at bounding box center [411, 232] width 49 height 18
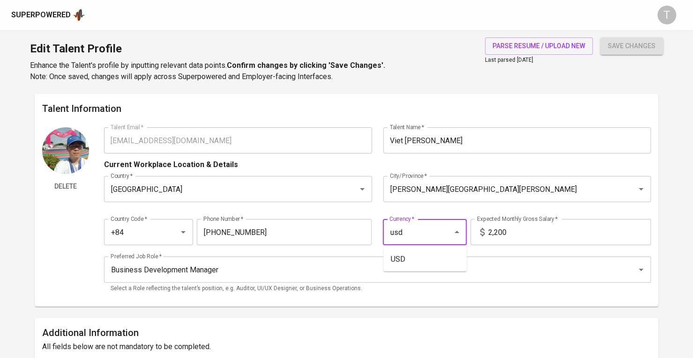
click at [413, 262] on li "USD" at bounding box center [424, 259] width 83 height 17
type input "USD"
click at [623, 41] on span "save changes" at bounding box center [631, 46] width 48 height 12
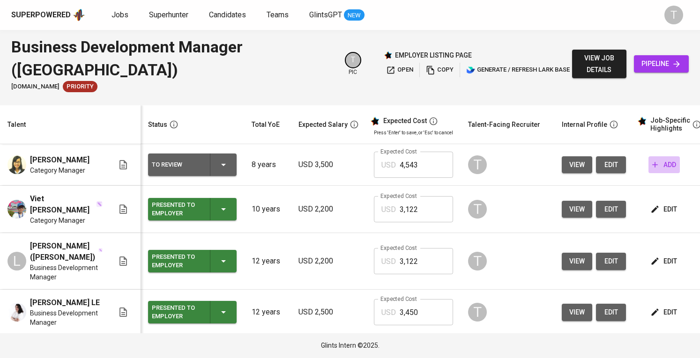
click at [664, 163] on span "add" at bounding box center [664, 165] width 24 height 12
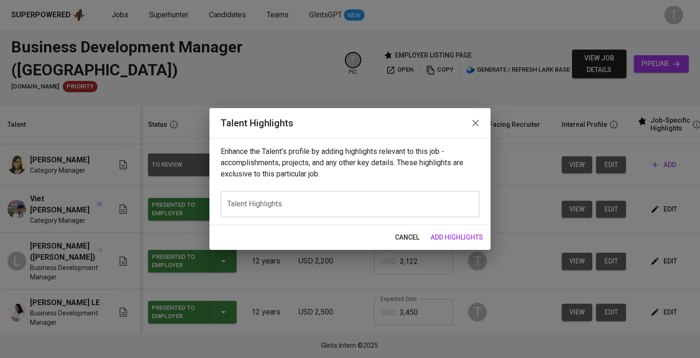
click at [282, 204] on textarea at bounding box center [349, 204] width 245 height 9
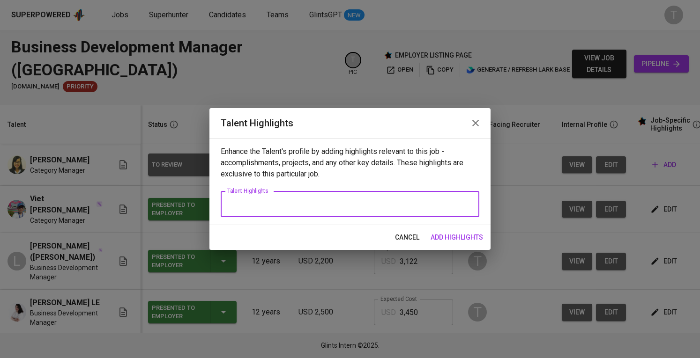
paste textarea "1. Summary of experience"
paste textarea "Over 8 years of experience in business development, strategic planning, and cat…"
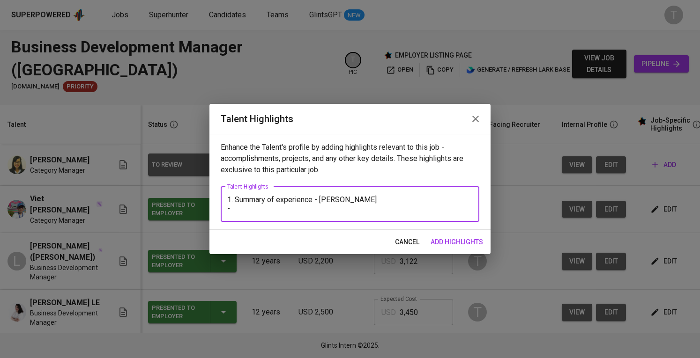
paste textarea "Over 8 years of experience in business development, strategic planning, and cat…"
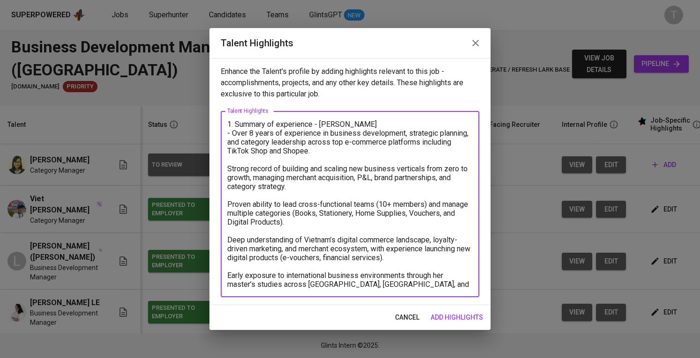
click at [230, 165] on textarea "1. Summary of experience - [PERSON_NAME] - Over 8 years of experience in busine…" at bounding box center [349, 204] width 245 height 169
click at [228, 164] on textarea "1. Summary of experience - Tien Nguyen - Over 8 years of experience in business…" at bounding box center [349, 204] width 245 height 169
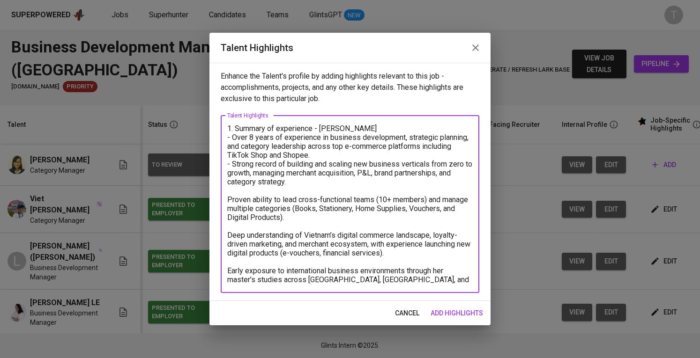
click at [226, 203] on div "1. Summary of experience - Tien Nguyen - Over 8 years of experience in business…" at bounding box center [350, 205] width 259 height 178
click at [227, 200] on textarea "1. Summary of experience - Tien Nguyen - Over 8 years of experience in business…" at bounding box center [349, 204] width 245 height 160
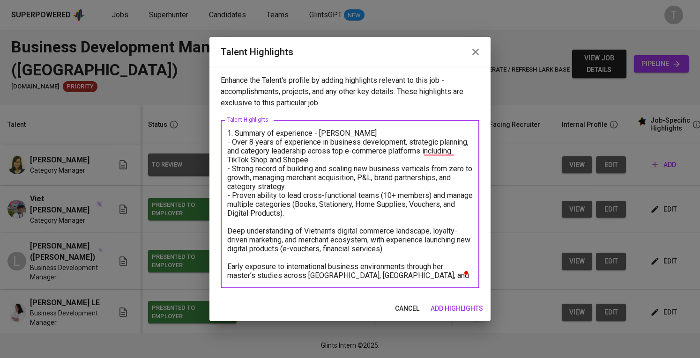
click at [227, 231] on div "1. Summary of experience - Tien Nguyen - Over 8 years of experience in business…" at bounding box center [350, 204] width 259 height 169
click at [227, 230] on div "1. Summary of experience - Tien Nguyen - Over 8 years of experience in business…" at bounding box center [350, 204] width 259 height 169
click at [229, 226] on textarea "1. Summary of experience - Tien Nguyen - Over 8 years of experience in business…" at bounding box center [349, 204] width 245 height 151
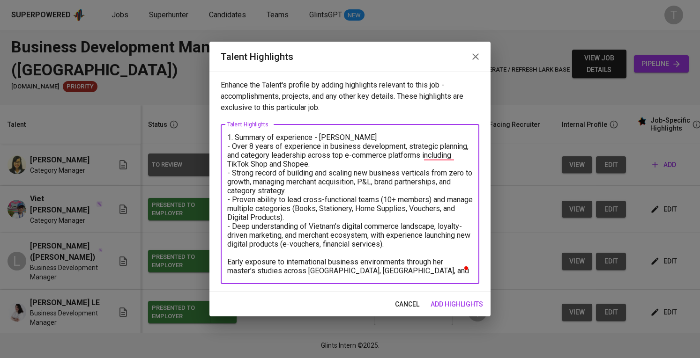
click at [228, 257] on textarea "1. Summary of experience - Tien Nguyen - Over 8 years of experience in business…" at bounding box center [349, 204] width 245 height 142
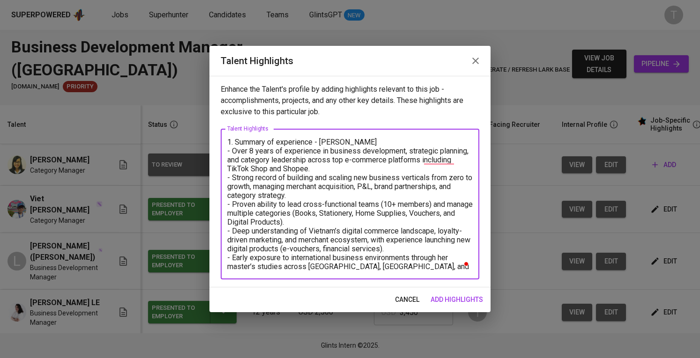
click at [424, 266] on textarea "1. Summary of experience - Tien Nguyen - Over 8 years of experience in business…" at bounding box center [349, 204] width 245 height 133
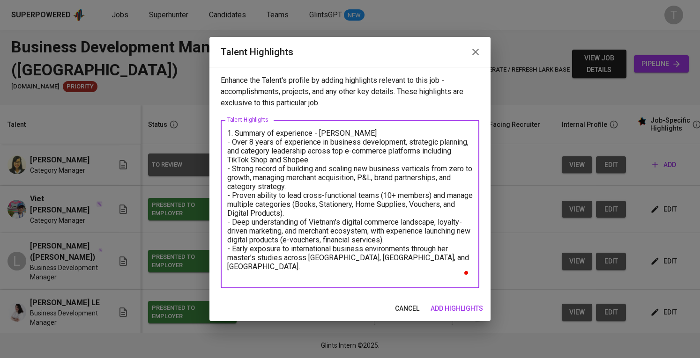
paste textarea "Key Achievements: At TikTok Shop, grew GMV for multiple categories beyond 100% …"
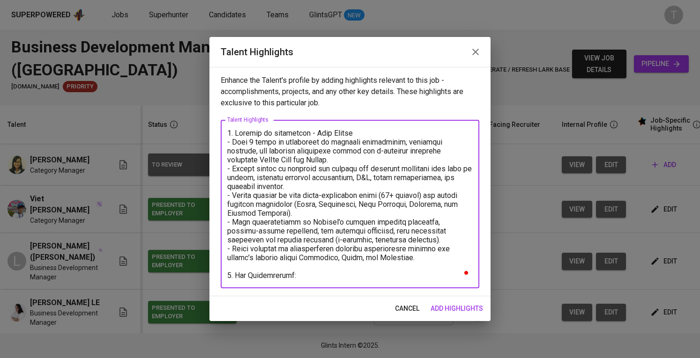
scroll to position [53, 0]
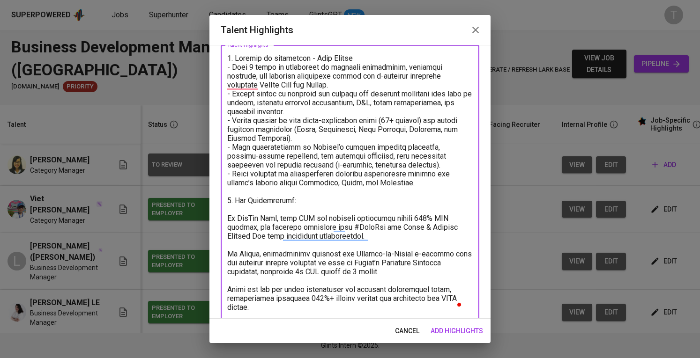
click at [230, 215] on textarea "To enrich screen reader interactions, please activate Accessibility in Grammarl…" at bounding box center [349, 183] width 245 height 258
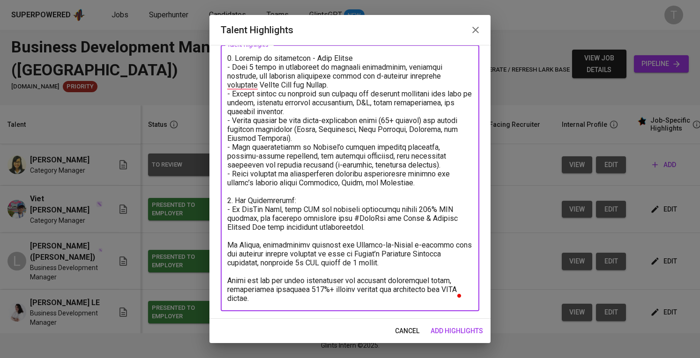
click at [230, 245] on textarea "To enrich screen reader interactions, please activate Accessibility in Grammarl…" at bounding box center [349, 178] width 245 height 249
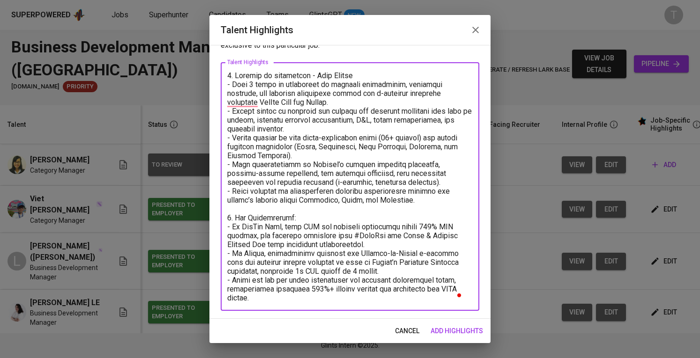
scroll to position [25, 0]
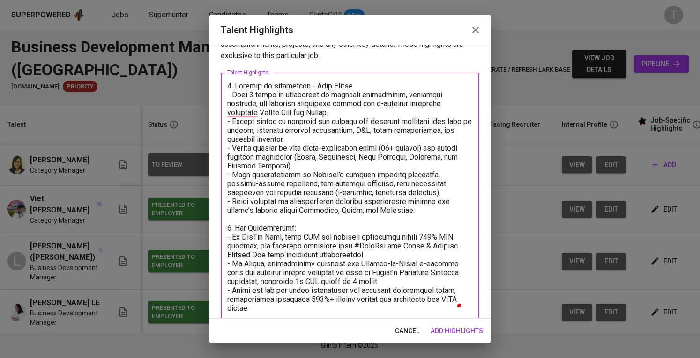
click at [437, 207] on textarea "To enrich screen reader interactions, please activate Accessibility in Grammarl…" at bounding box center [349, 196] width 245 height 231
click at [398, 111] on textarea "To enrich screen reader interactions, please activate Accessibility in Grammarl…" at bounding box center [349, 197] width 245 height 231
click at [392, 139] on textarea "To enrich screen reader interactions, please activate Accessibility in Grammarl…" at bounding box center [349, 197] width 245 height 231
paste textarea "Brings hands-on operational experience and strategic mindset, ideal for first-h…"
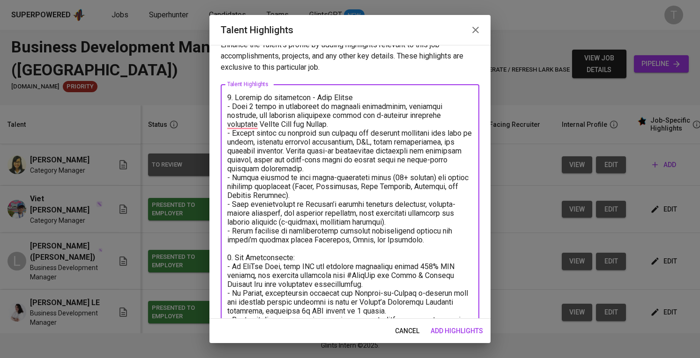
scroll to position [14, 0]
click at [242, 122] on textarea "To enrich screen reader interactions, please activate Accessibility in Grammarl…" at bounding box center [349, 217] width 245 height 249
click at [244, 126] on textarea "To enrich screen reader interactions, please activate Accessibility in Grammarl…" at bounding box center [349, 217] width 245 height 249
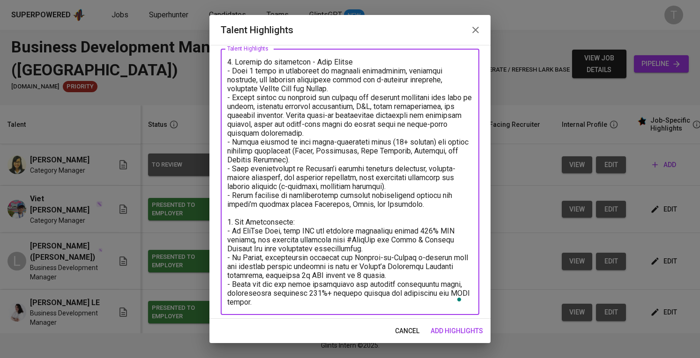
scroll to position [60, 0]
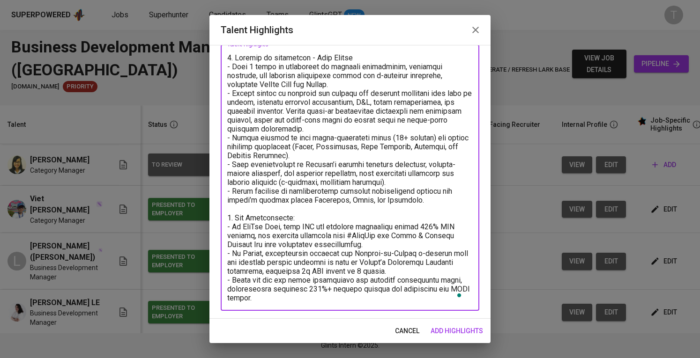
drag, startPoint x: 293, startPoint y: 297, endPoint x: 292, endPoint y: 292, distance: 5.2
click at [293, 296] on div "x Talent Highlights" at bounding box center [350, 177] width 259 height 267
click at [292, 287] on textarea "To enrich screen reader interactions, please activate Accessibility in Grammarl…" at bounding box center [349, 177] width 245 height 249
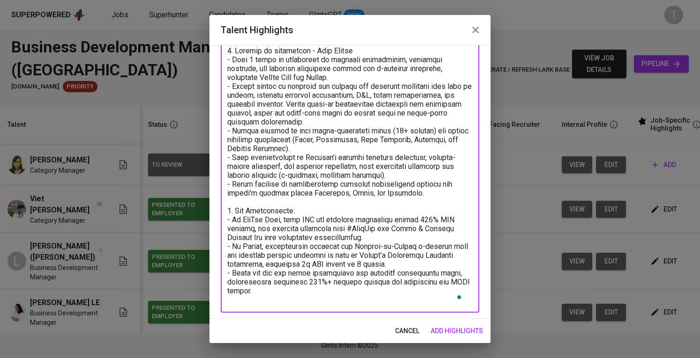
scroll to position [62, 0]
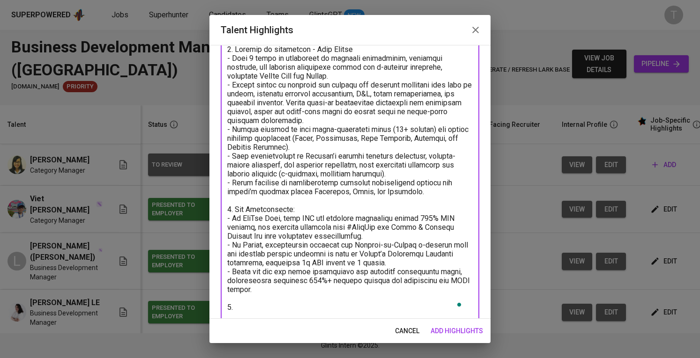
paste textarea "Motivation: Excited to leverage her deep e-commerce and partnership experience …"
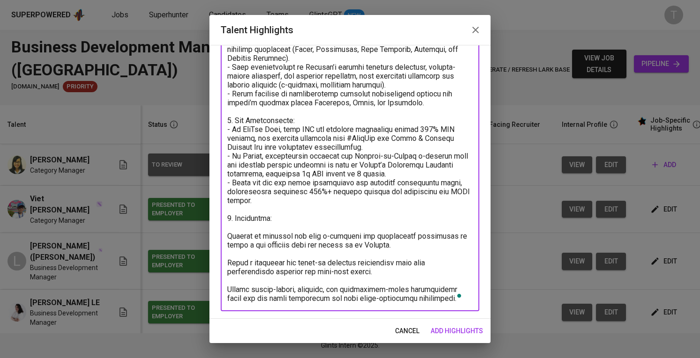
scroll to position [158, 0]
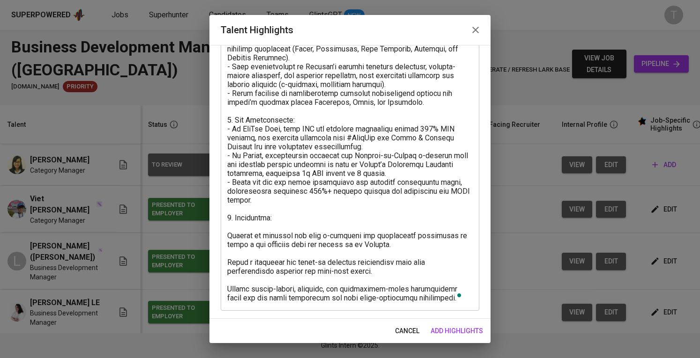
click at [221, 229] on div "x Talent Highlights" at bounding box center [350, 129] width 259 height 364
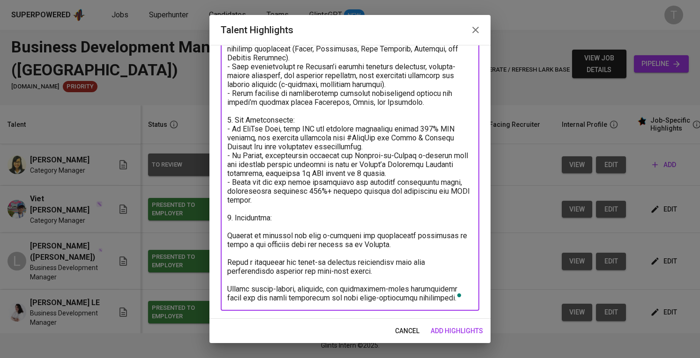
click at [228, 229] on textarea "To enrich screen reader interactions, please activate Accessibility in Grammarl…" at bounding box center [349, 129] width 245 height 347
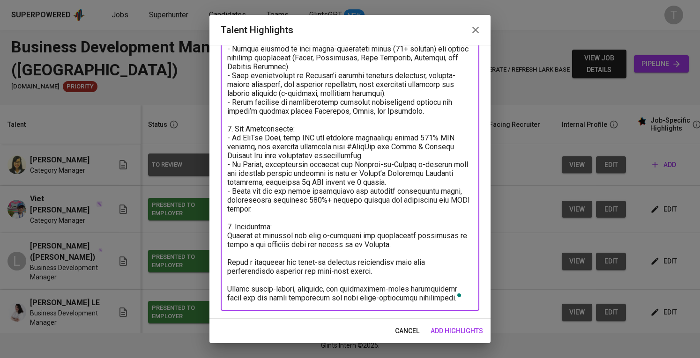
scroll to position [0, 0]
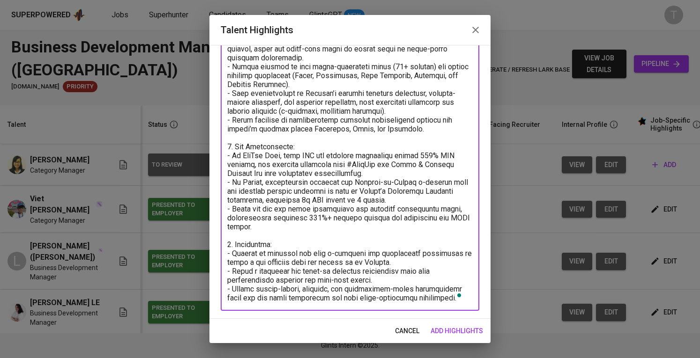
click at [452, 293] on textarea "To enrich screen reader interactions, please activate Accessibility in Grammarl…" at bounding box center [349, 142] width 245 height 320
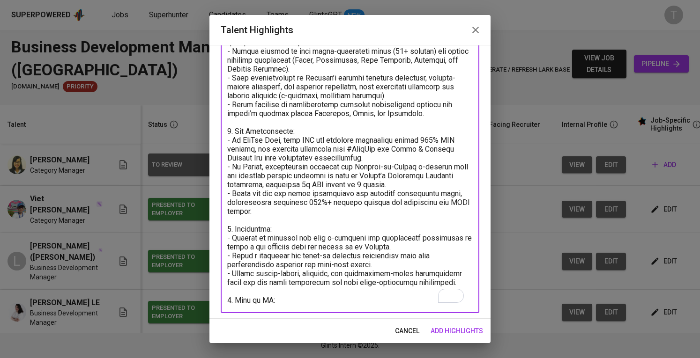
scroll to position [149, 0]
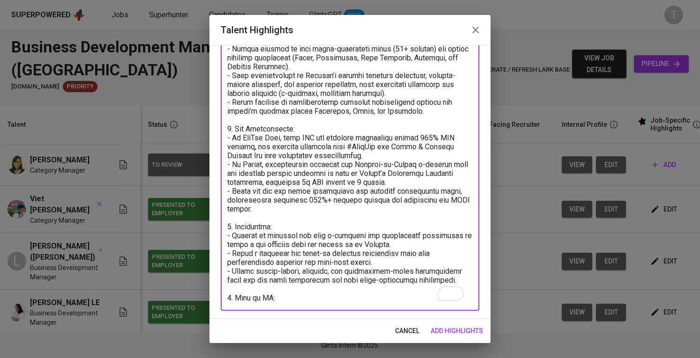
paste textarea "https://glints.sg.larksuite.com/file/QGb4bQo8joBf5jx2RPOlbF3Bgrd?from=from_copy…"
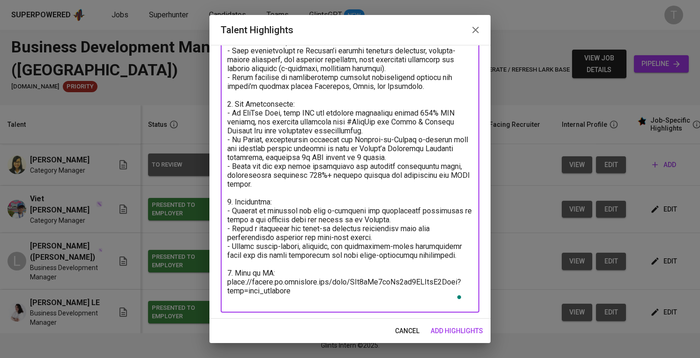
scroll to position [169, 0]
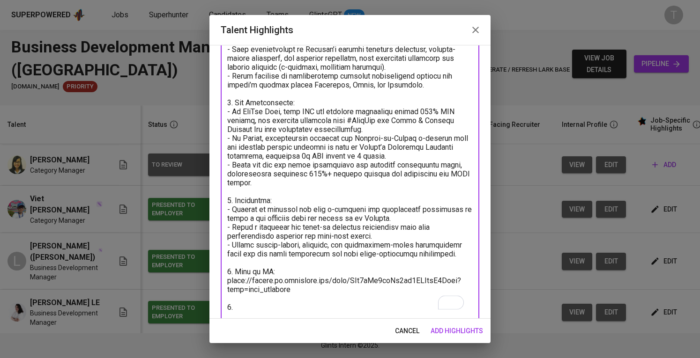
paste textarea "Expected salary: Total Monthly Fee: 3122 USD - Basic Salary: 2200 USD - Social …"
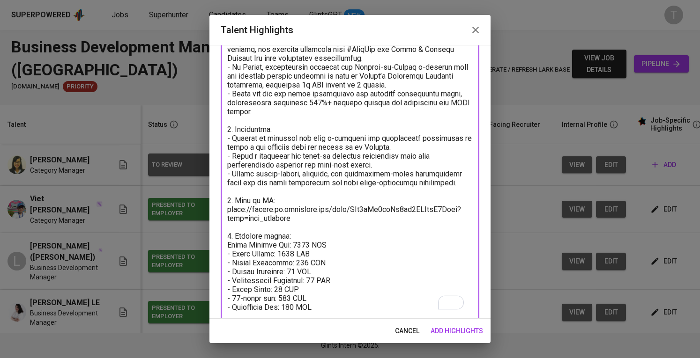
scroll to position [256, 0]
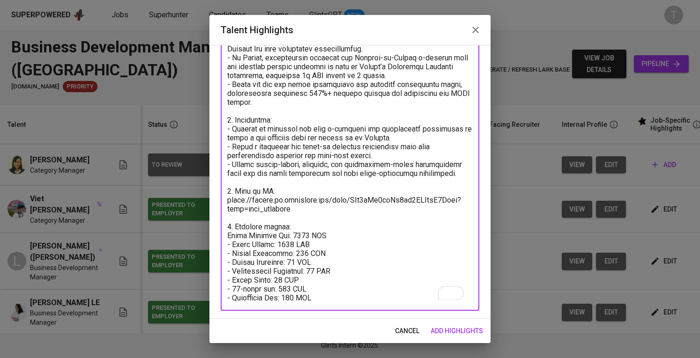
click at [294, 226] on textarea "To enrich screen reader interactions, please activate Accessibility in Grammarl…" at bounding box center [349, 80] width 245 height 445
click at [278, 239] on textarea "To enrich screen reader interactions, please activate Accessibility in Grammarl…" at bounding box center [349, 80] width 245 height 445
click at [278, 238] on textarea "To enrich screen reader interactions, please activate Accessibility in Grammarl…" at bounding box center [349, 80] width 245 height 445
click at [301, 252] on textarea "To enrich screen reader interactions, please activate Accessibility in Grammarl…" at bounding box center [349, 80] width 245 height 445
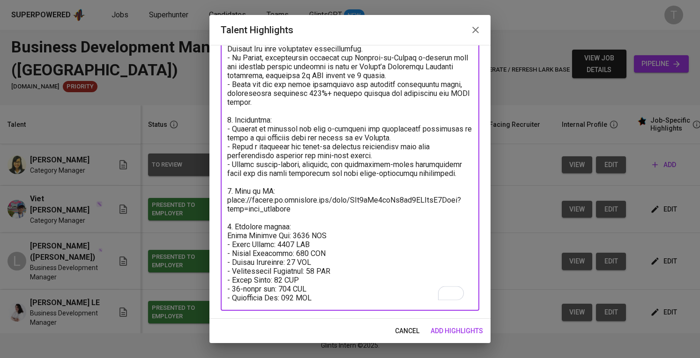
click at [297, 252] on textarea "To enrich screen reader interactions, please activate Accessibility in Grammarl…" at bounding box center [349, 80] width 245 height 445
click at [327, 268] on textarea "To enrich screen reader interactions, please activate Accessibility in Grammarl…" at bounding box center [349, 80] width 245 height 445
click at [290, 281] on textarea "To enrich screen reader interactions, please activate Accessibility in Grammarl…" at bounding box center [349, 80] width 245 height 445
type textarea "1. Summary of experience - Tien Nguyen - Over 8 years of experience in business…"
click at [445, 326] on span "add highlights" at bounding box center [456, 332] width 52 height 12
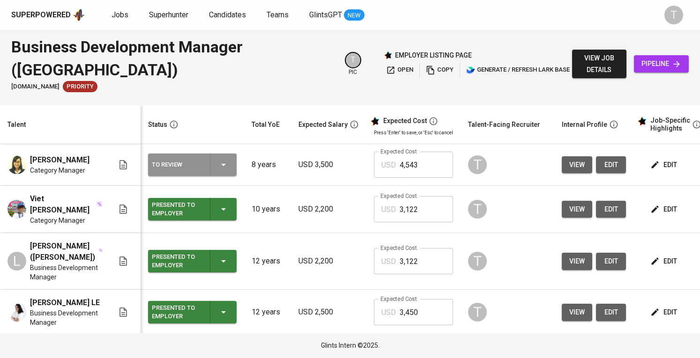
click at [229, 168] on icon "button" at bounding box center [223, 164] width 11 height 11
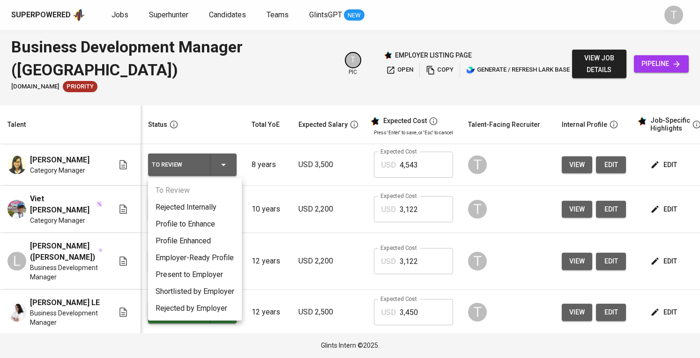
click at [215, 271] on li "Present to Employer" at bounding box center [195, 275] width 94 height 17
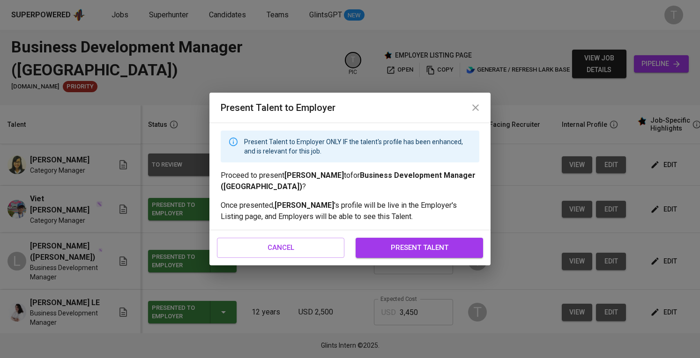
click at [391, 246] on span "present talent" at bounding box center [419, 248] width 107 height 12
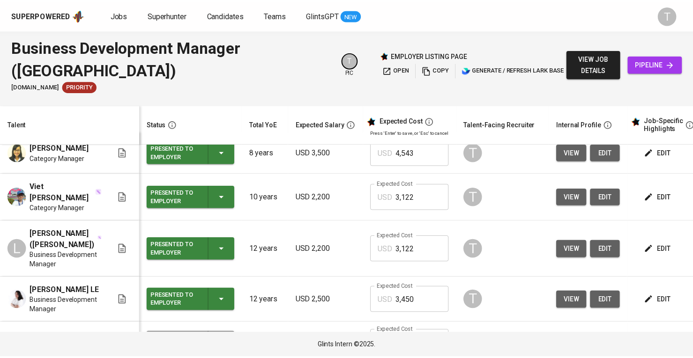
scroll to position [0, 0]
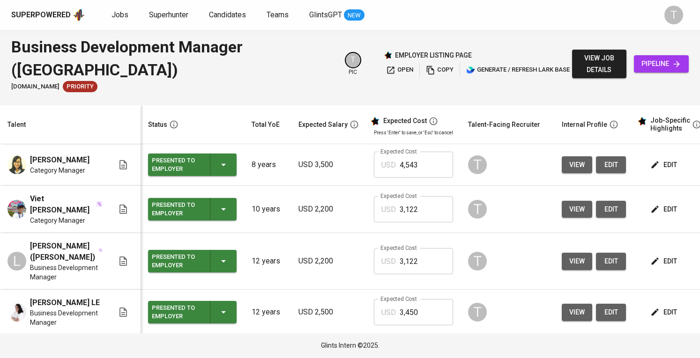
click at [605, 61] on span "view job details" at bounding box center [599, 63] width 40 height 23
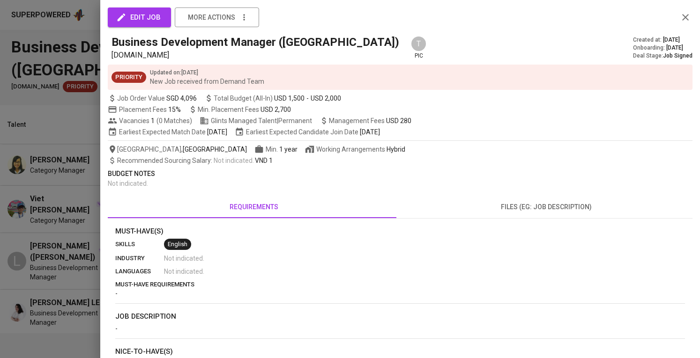
click at [155, 20] on span "edit job" at bounding box center [139, 17] width 43 height 12
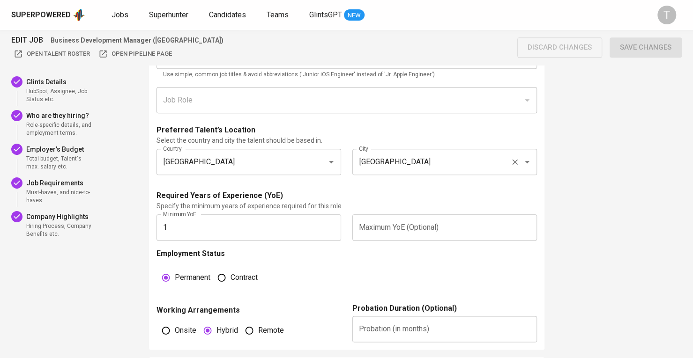
scroll to position [562, 0]
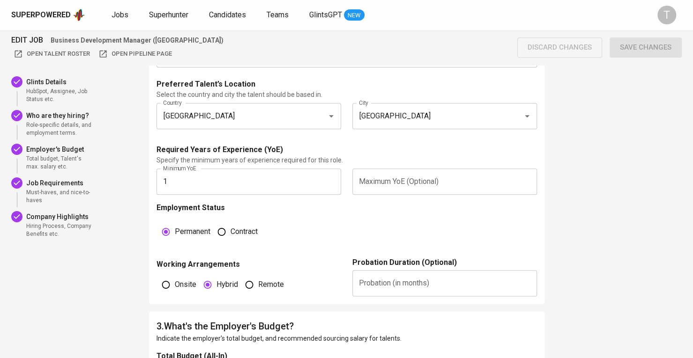
click at [314, 178] on input "1" at bounding box center [248, 182] width 185 height 26
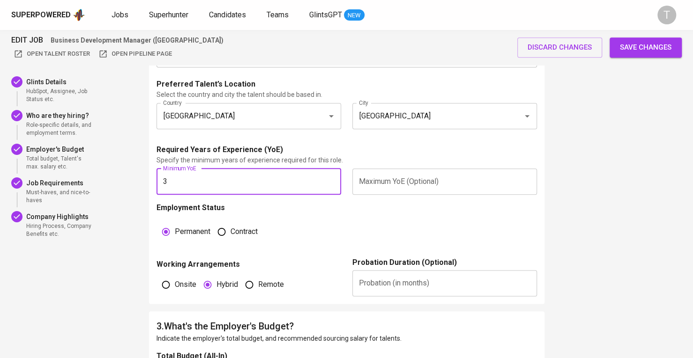
type input "3"
click at [422, 180] on input "text" at bounding box center [444, 182] width 185 height 26
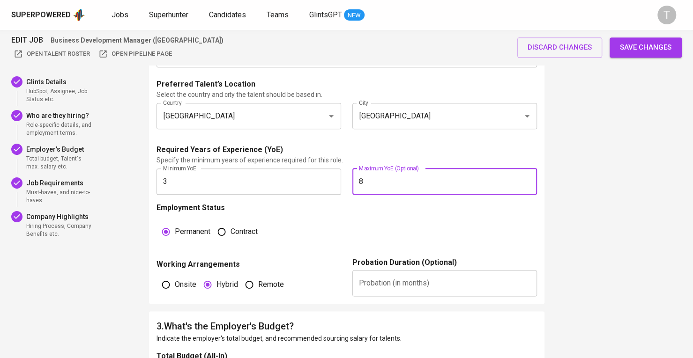
type input "8"
click at [420, 216] on div "Employment Status Permanent Contract" at bounding box center [346, 229] width 380 height 55
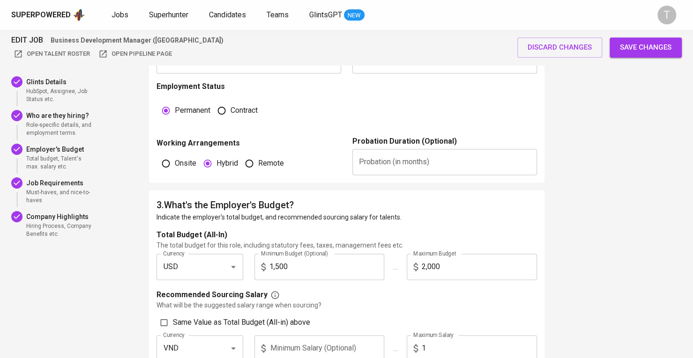
scroll to position [703, 0]
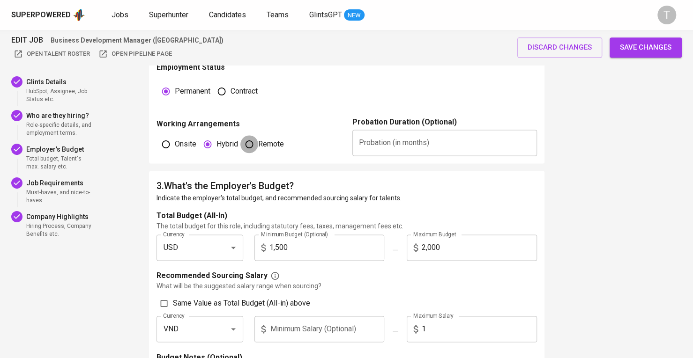
click at [253, 142] on input "Remote" at bounding box center [249, 144] width 18 height 18
radio input "true"
click at [387, 150] on input "text" at bounding box center [444, 143] width 185 height 26
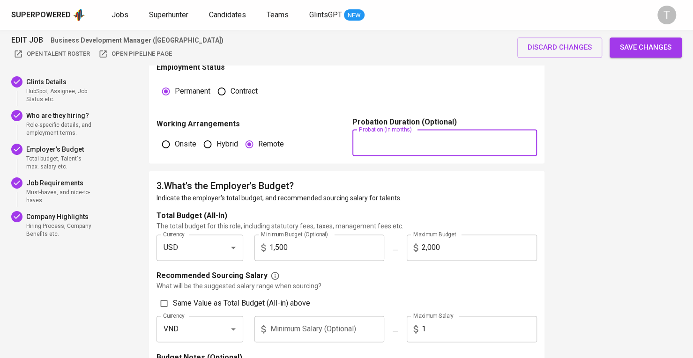
type input "2"
click at [330, 196] on p "Indicate the employer's total budget, and recommended sourcing salary for talen…" at bounding box center [346, 197] width 380 height 9
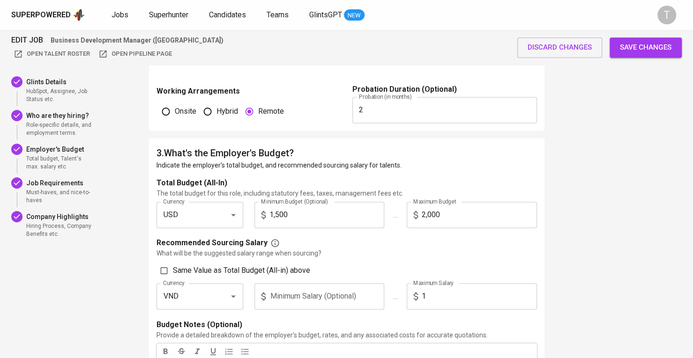
scroll to position [749, 0]
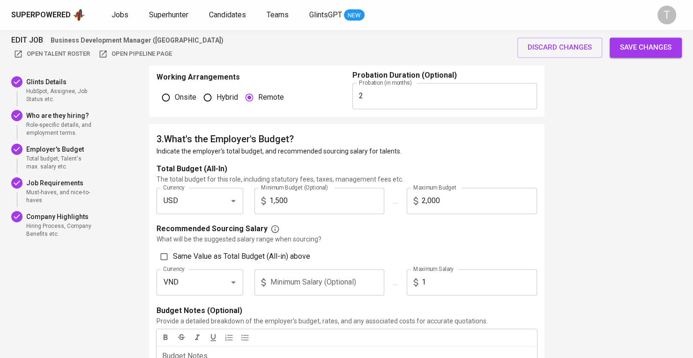
click at [289, 203] on input "1,500" at bounding box center [326, 201] width 115 height 26
click at [426, 203] on input "2,000" at bounding box center [479, 201] width 115 height 26
click at [471, 237] on p "What will be the suggested salary range when sourcing?" at bounding box center [346, 239] width 380 height 9
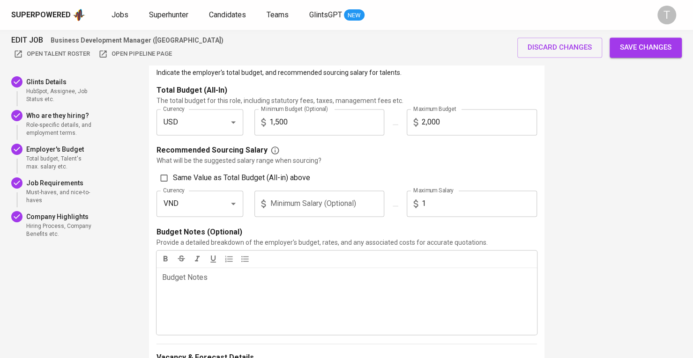
scroll to position [843, 0]
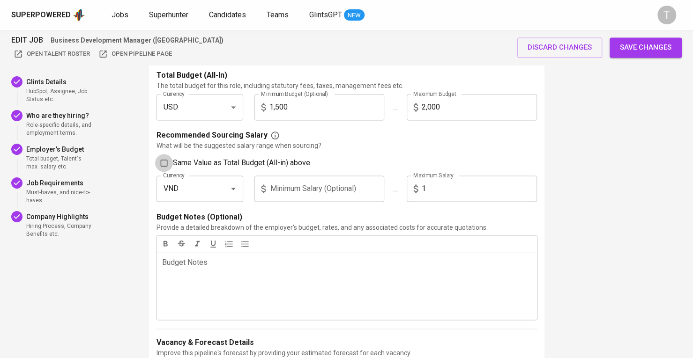
click at [165, 163] on input "Same Value as Total Budget (All-in) above" at bounding box center [164, 163] width 18 height 18
checkbox input "true"
type input "USD"
type input "1,500"
type input "2,000"
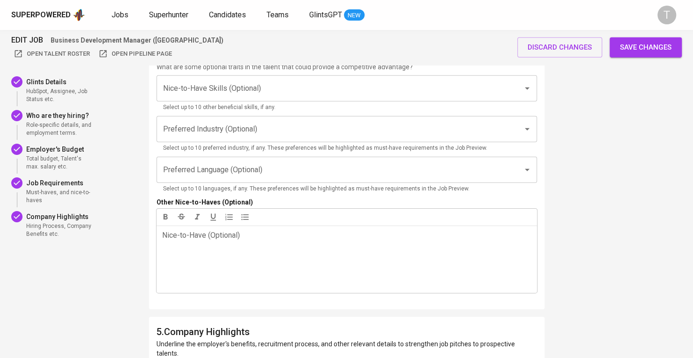
scroll to position [1733, 0]
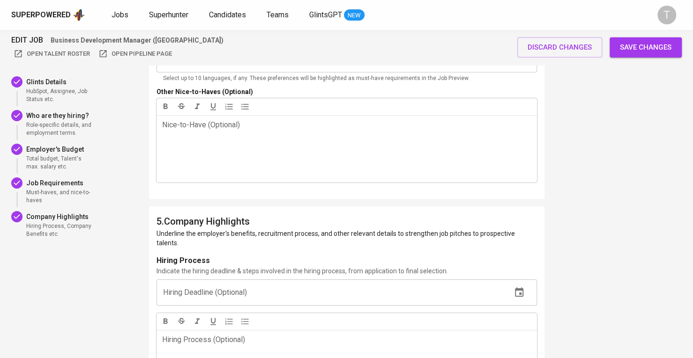
click at [633, 54] on button "Save changes" at bounding box center [645, 47] width 72 height 20
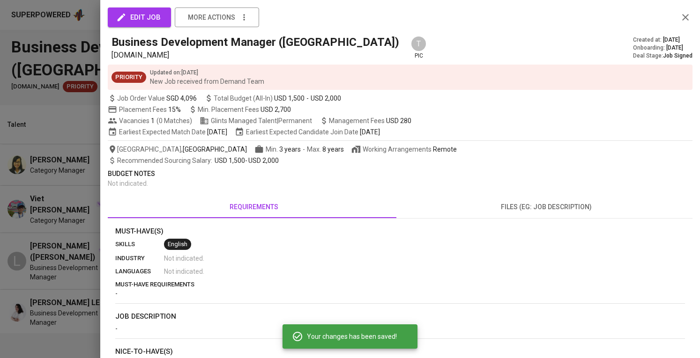
click at [46, 124] on div at bounding box center [350, 179] width 700 height 358
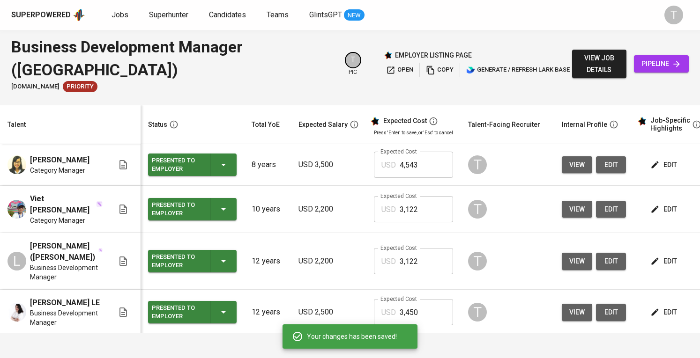
click at [665, 63] on span "pipeline" at bounding box center [661, 64] width 40 height 12
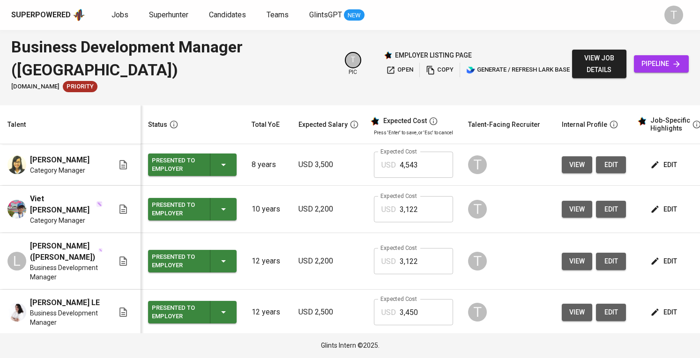
click at [86, 167] on div "Tien Nguyen Category Manager" at bounding box center [60, 165] width 106 height 21
click at [578, 168] on span "view" at bounding box center [576, 165] width 15 height 12
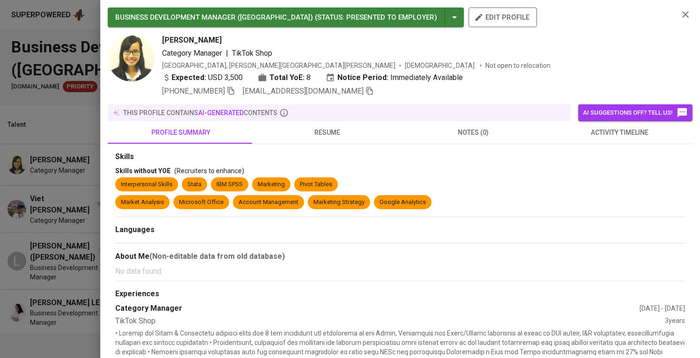
click at [366, 91] on icon "button" at bounding box center [369, 91] width 7 height 8
click at [65, 133] on div at bounding box center [350, 179] width 700 height 358
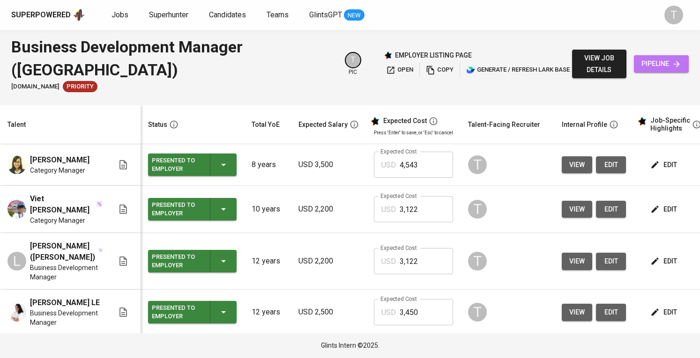
click at [667, 61] on span "pipeline" at bounding box center [661, 64] width 40 height 12
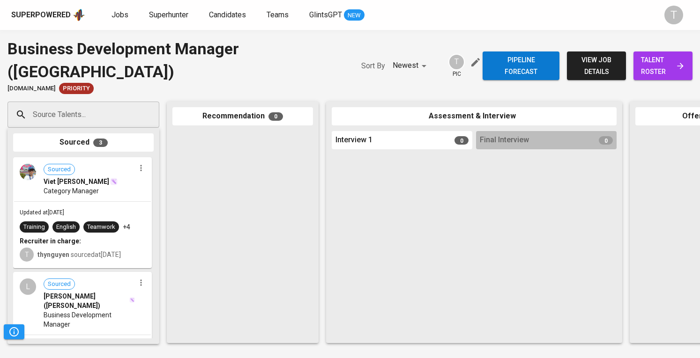
click at [136, 119] on div "Source Talents..." at bounding box center [83, 115] width 152 height 26
paste input "thuytien27@gmail.com"
type input "thuytien27@gmail.com"
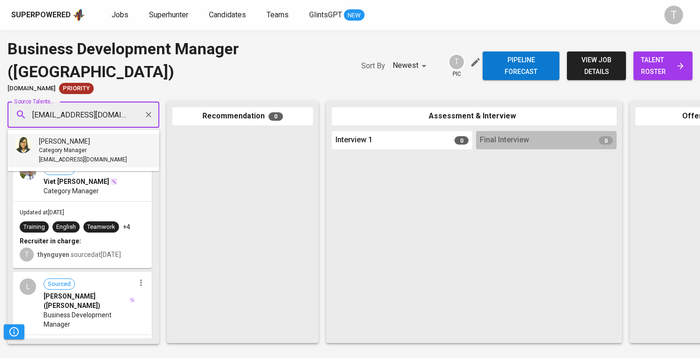
click at [104, 148] on li "Tien Nguyen Category Manager thuytien27@gmail.com" at bounding box center [83, 151] width 152 height 34
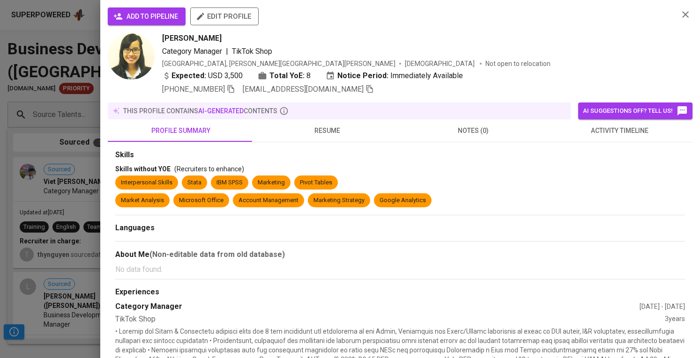
click at [148, 13] on span "add to pipeline" at bounding box center [146, 17] width 63 height 12
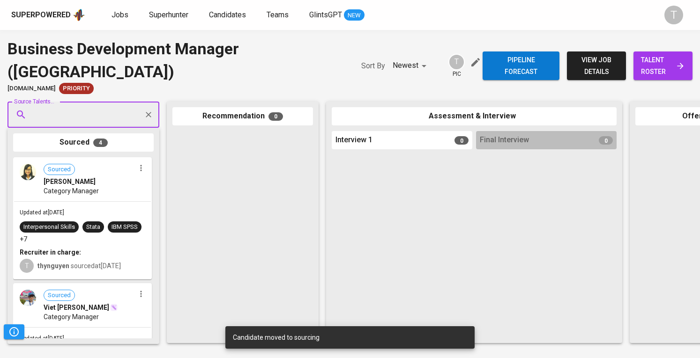
scroll to position [306, 0]
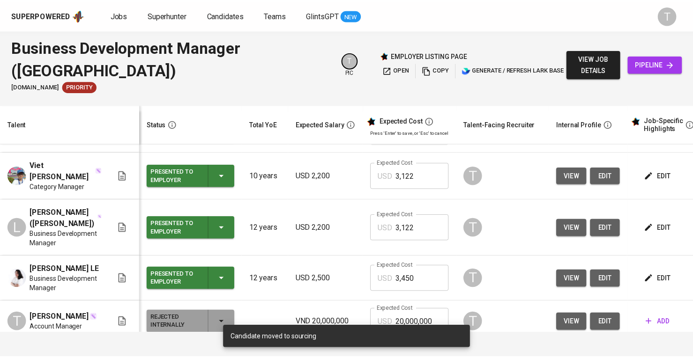
scroll to position [47, 0]
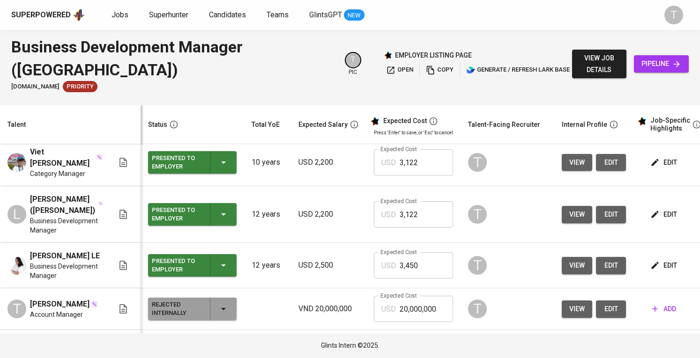
click at [60, 10] on div "Superpowered" at bounding box center [40, 15] width 59 height 11
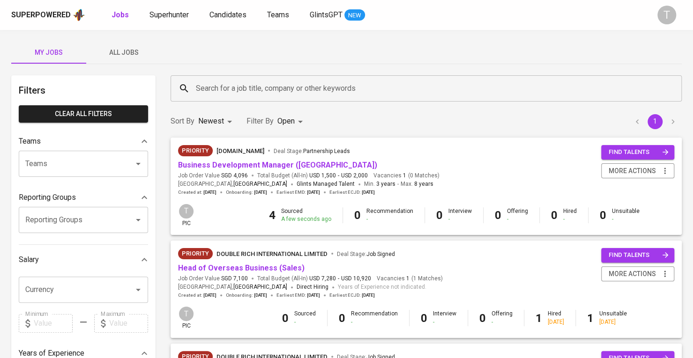
click at [131, 52] on span "All Jobs" at bounding box center [124, 53] width 64 height 12
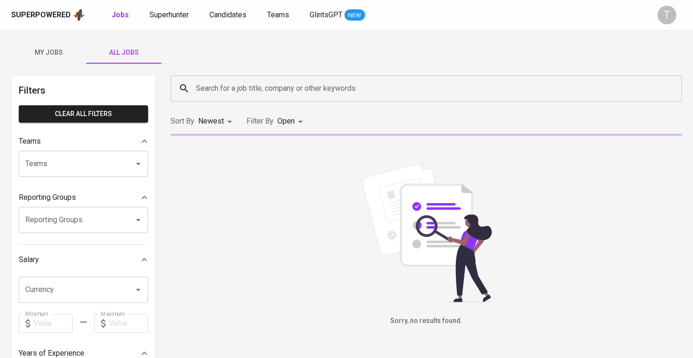
click at [115, 157] on input "Teams" at bounding box center [70, 164] width 95 height 18
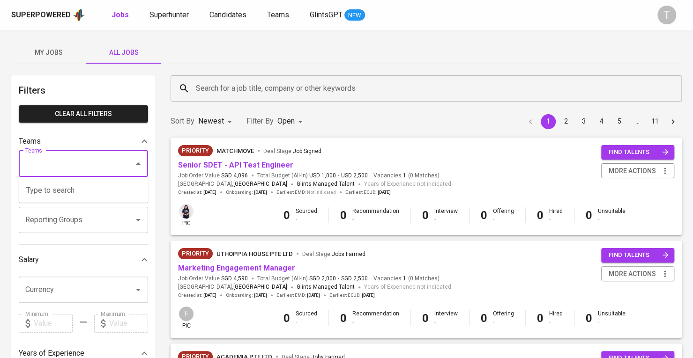
click at [112, 163] on input "Teams" at bounding box center [70, 164] width 95 height 18
click at [118, 187] on li "Pod [PERSON_NAME]" at bounding box center [83, 190] width 129 height 17
type input "kara"
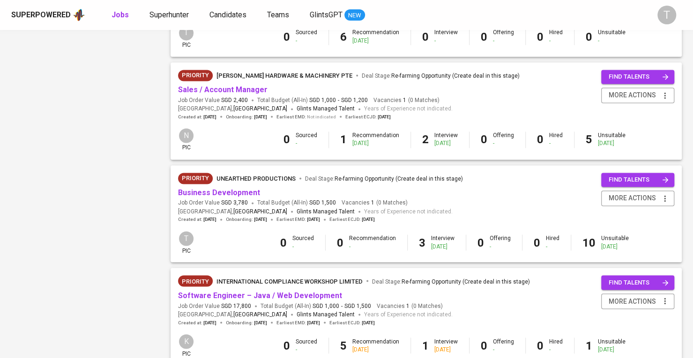
scroll to position [866, 0]
